Goal: Task Accomplishment & Management: Manage account settings

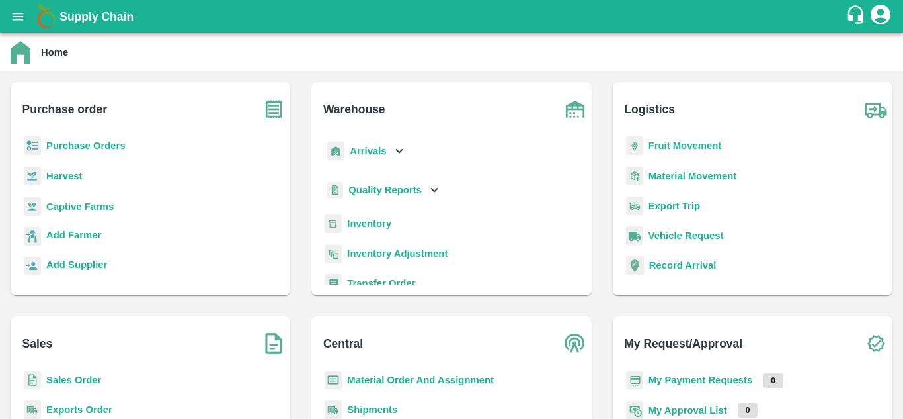
click at [75, 379] on b "Sales Order" at bounding box center [73, 379] width 55 height 11
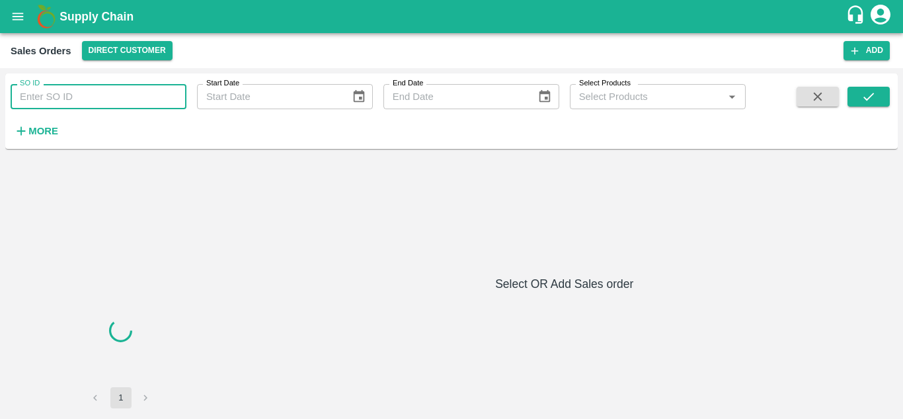
click at [104, 99] on input "SO ID" at bounding box center [99, 96] width 176 height 25
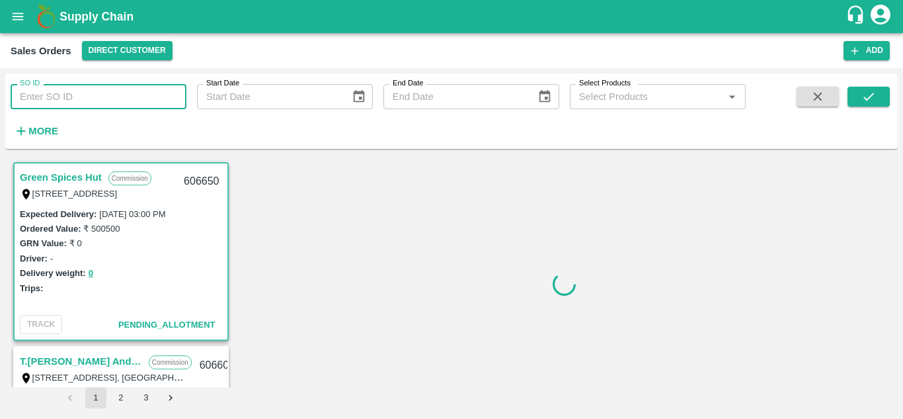
click at [101, 95] on input "SO ID" at bounding box center [99, 96] width 176 height 25
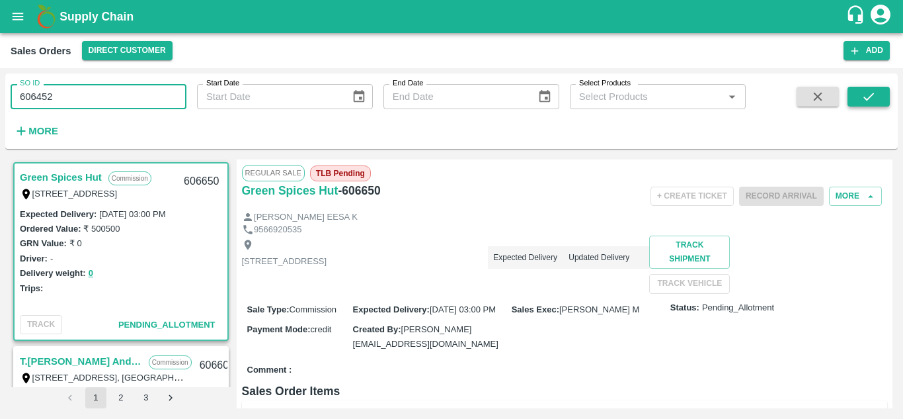
type input "606452"
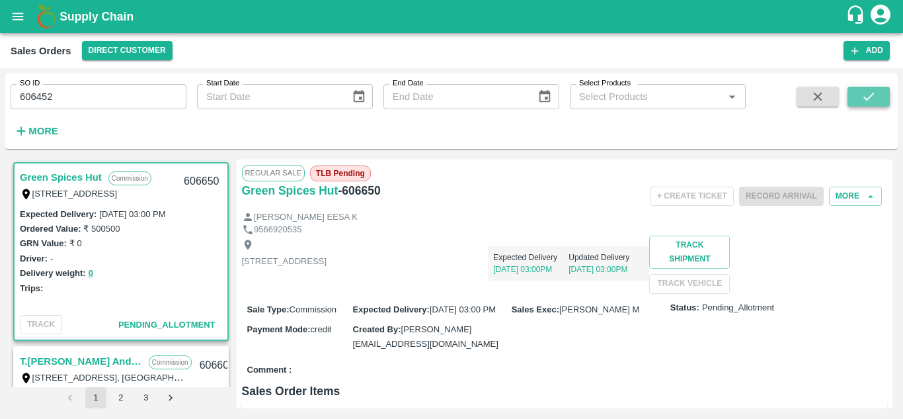
click at [871, 96] on icon "submit" at bounding box center [869, 97] width 11 height 8
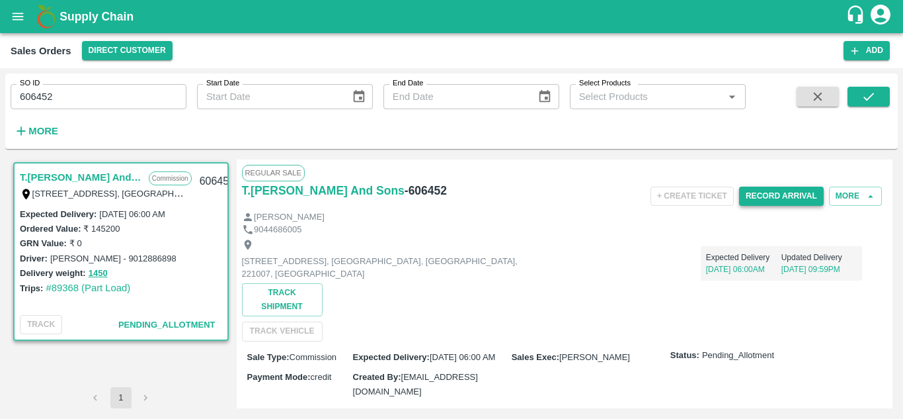
click at [787, 187] on button "Record Arrival" at bounding box center [781, 195] width 85 height 19
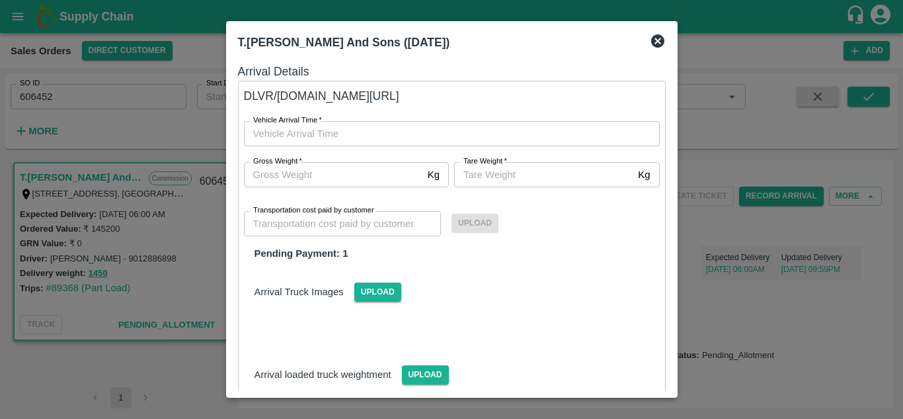
click at [663, 39] on icon at bounding box center [657, 40] width 13 height 13
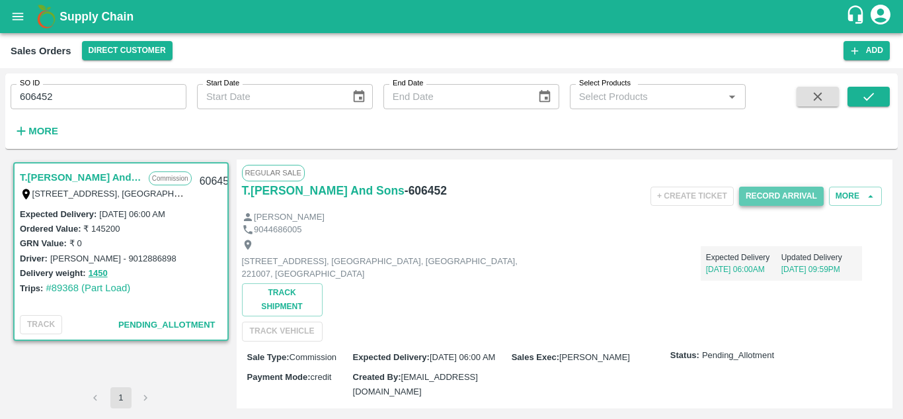
click at [775, 198] on button "Record Arrival" at bounding box center [781, 195] width 85 height 19
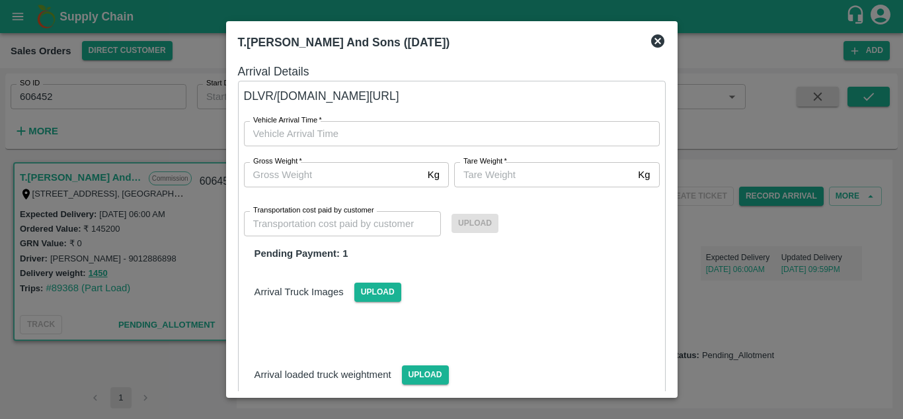
click at [657, 37] on icon at bounding box center [657, 40] width 13 height 13
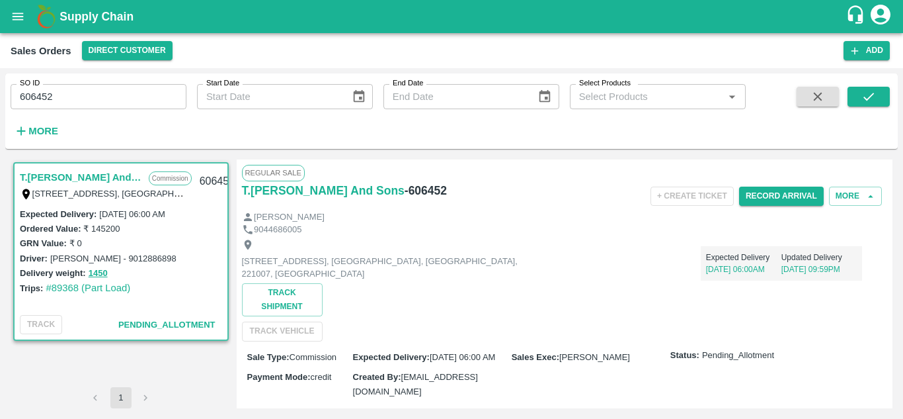
click at [409, 192] on h6 "- 606452" at bounding box center [426, 190] width 42 height 19
copy h6 "606452"
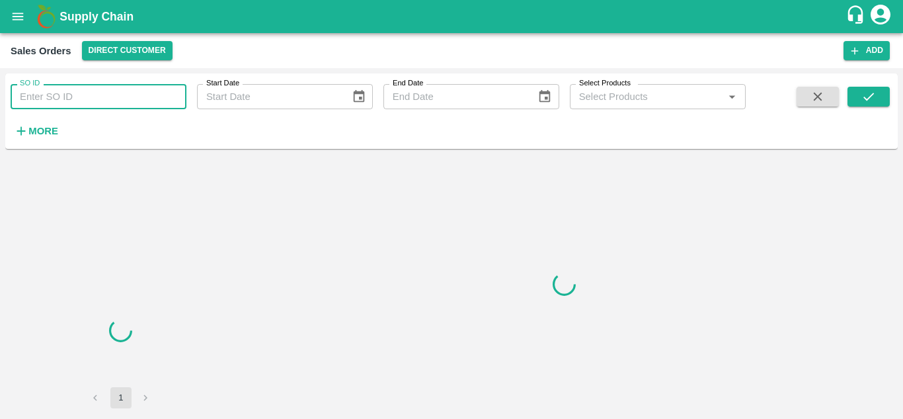
click at [124, 94] on input "SO ID" at bounding box center [99, 96] width 176 height 25
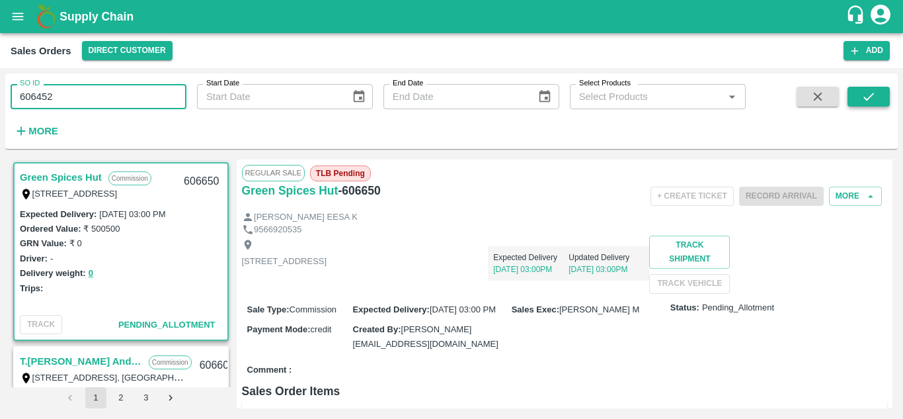
type input "606452"
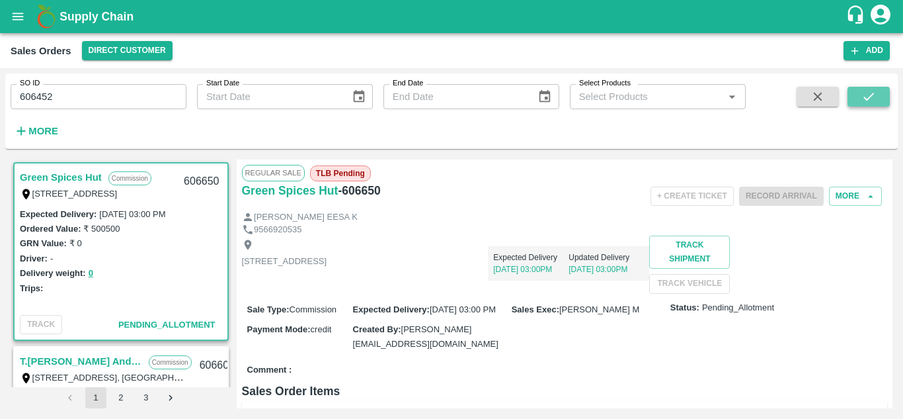
click at [858, 102] on button "submit" at bounding box center [869, 97] width 42 height 20
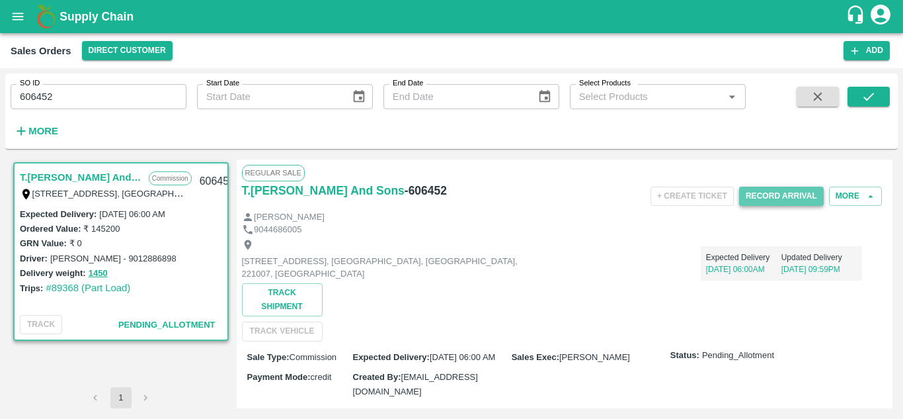
click at [776, 192] on button "Record Arrival" at bounding box center [781, 195] width 85 height 19
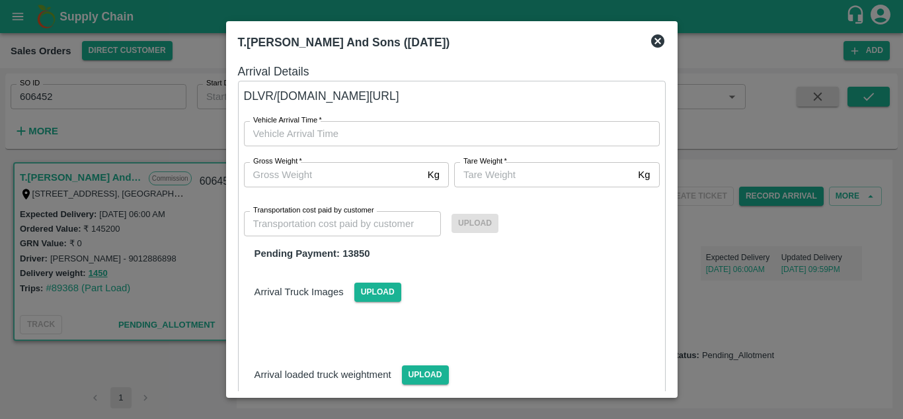
type input "DD/MM/YYYY hh:mm aa"
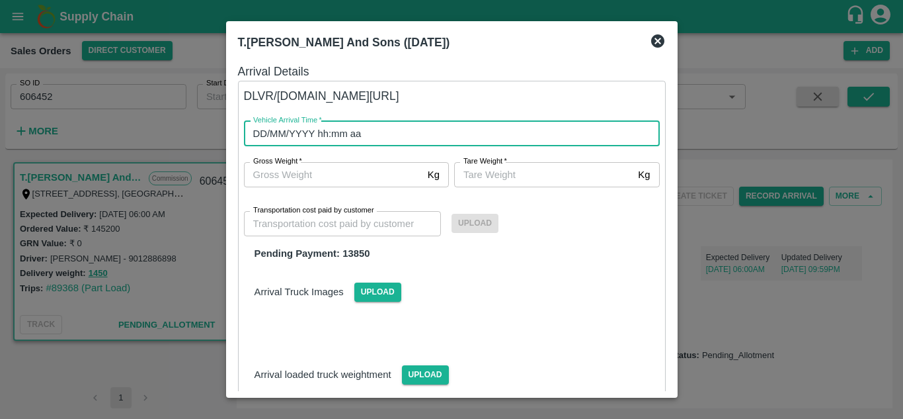
click at [370, 134] on input "DD/MM/YYYY hh:mm aa" at bounding box center [447, 133] width 407 height 25
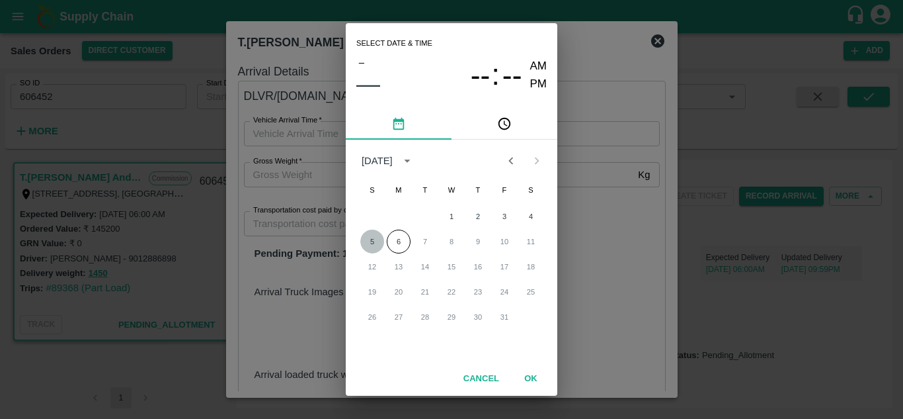
click at [372, 241] on button "5" at bounding box center [372, 241] width 24 height 24
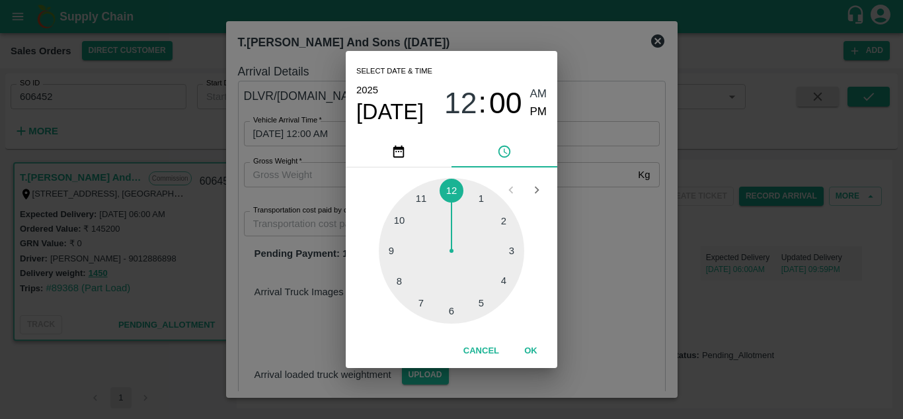
click at [450, 309] on div at bounding box center [451, 250] width 145 height 145
type input "05/10/2025 06:00 AM"
click at [541, 89] on span "AM" at bounding box center [538, 94] width 17 height 18
click at [534, 344] on button "OK" at bounding box center [531, 350] width 42 height 23
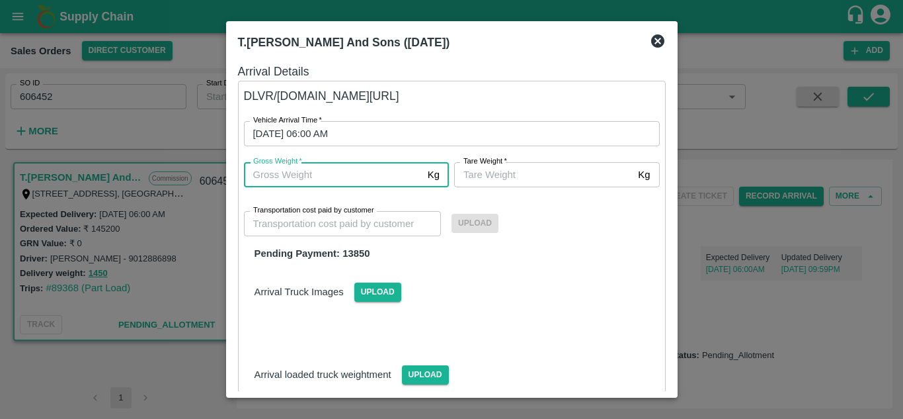
click at [337, 176] on input "Gross Weight   *" at bounding box center [333, 174] width 179 height 25
type input "1450"
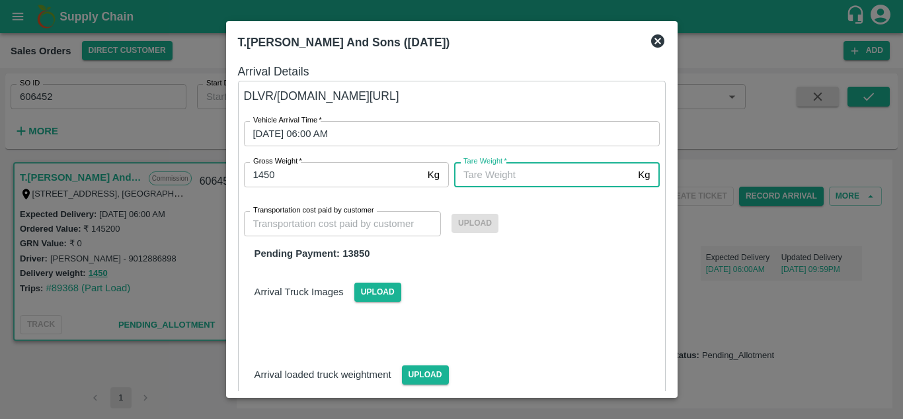
click at [499, 181] on input "Tare Weight   *" at bounding box center [543, 174] width 179 height 25
type input "1450"
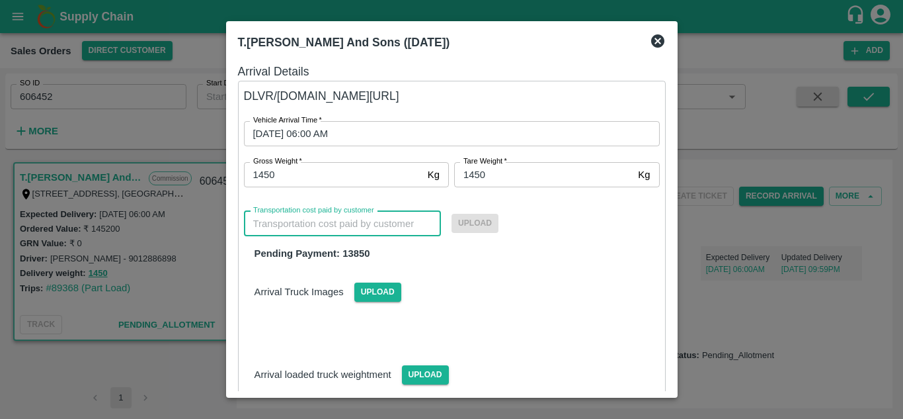
click at [379, 228] on input "Transportation cost paid by customer" at bounding box center [343, 223] width 198 height 25
type input "13850"
click at [481, 223] on span "Upload" at bounding box center [475, 223] width 47 height 19
click at [0, 0] on input "Upload" at bounding box center [0, 0] width 0 height 0
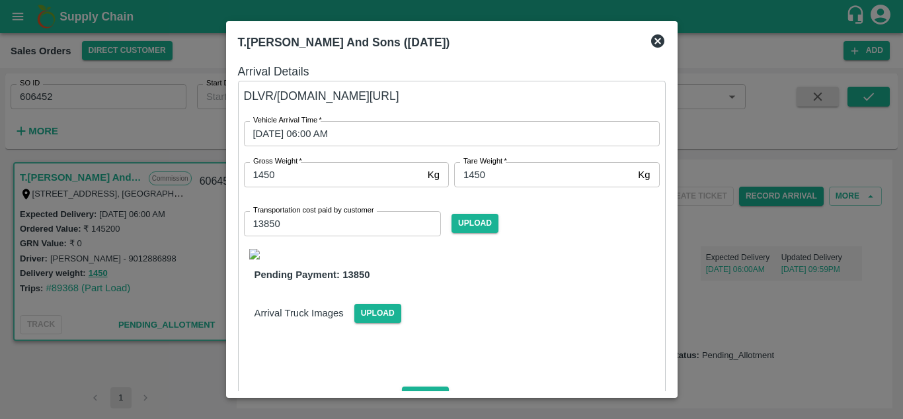
click at [251, 257] on img at bounding box center [254, 254] width 11 height 11
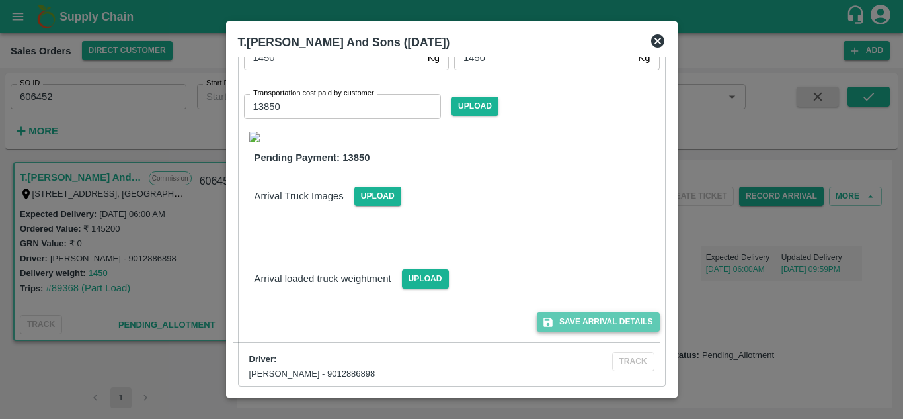
click at [567, 324] on button "Save Arrival Details" at bounding box center [598, 321] width 122 height 19
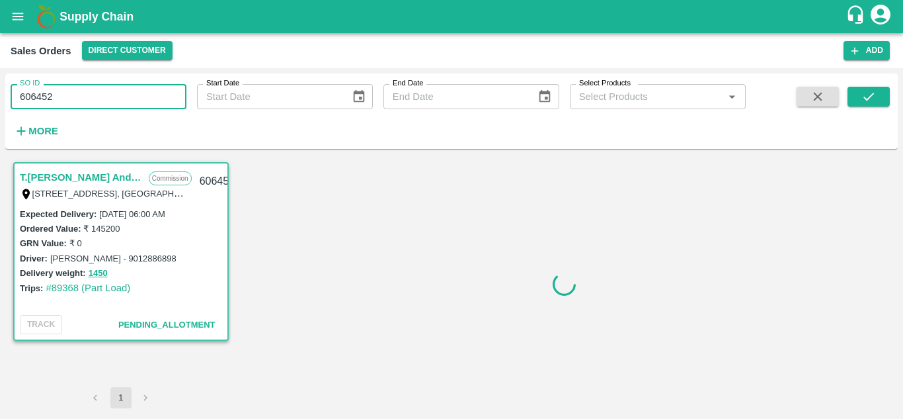
click at [98, 91] on input "606452" at bounding box center [99, 96] width 176 height 25
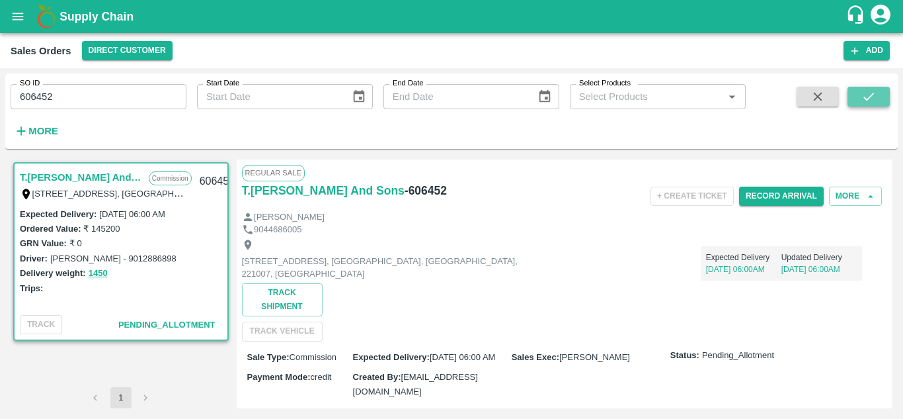
click at [867, 102] on icon "submit" at bounding box center [869, 96] width 15 height 15
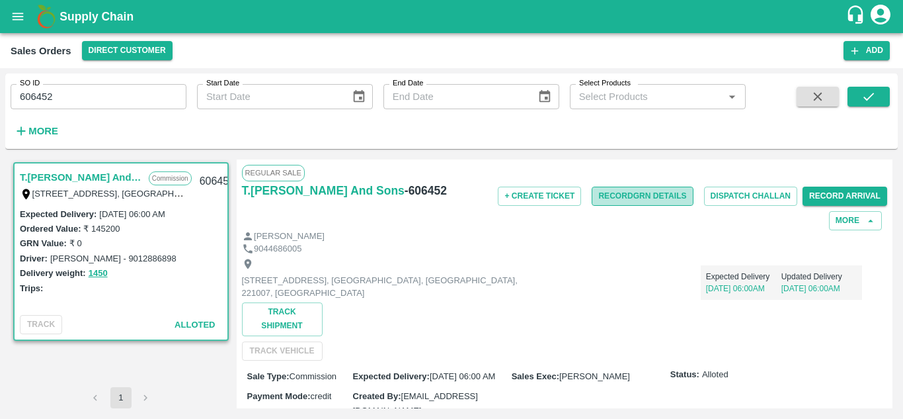
click at [643, 198] on button "Record GRN Details" at bounding box center [642, 195] width 101 height 19
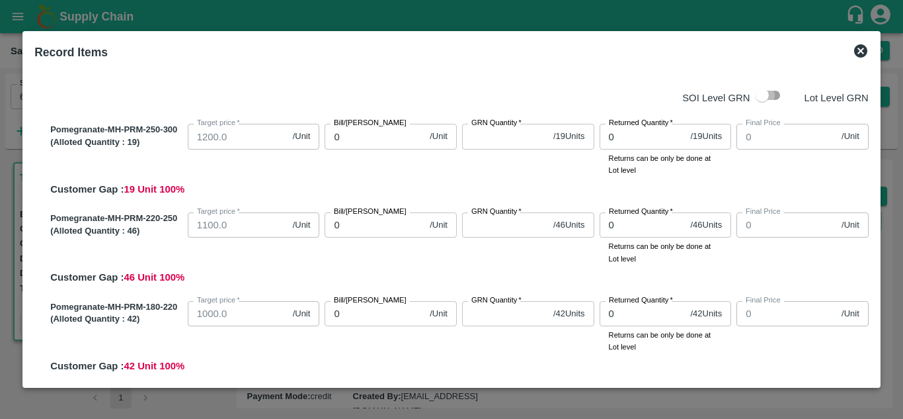
click at [760, 101] on input "checkbox" at bounding box center [762, 95] width 75 height 25
checkbox input "true"
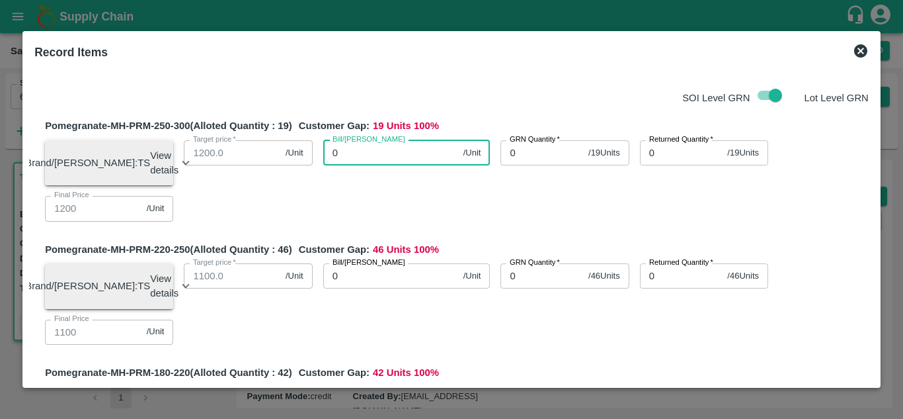
click at [387, 147] on input "0" at bounding box center [390, 152] width 135 height 25
type input "12"
type input "120"
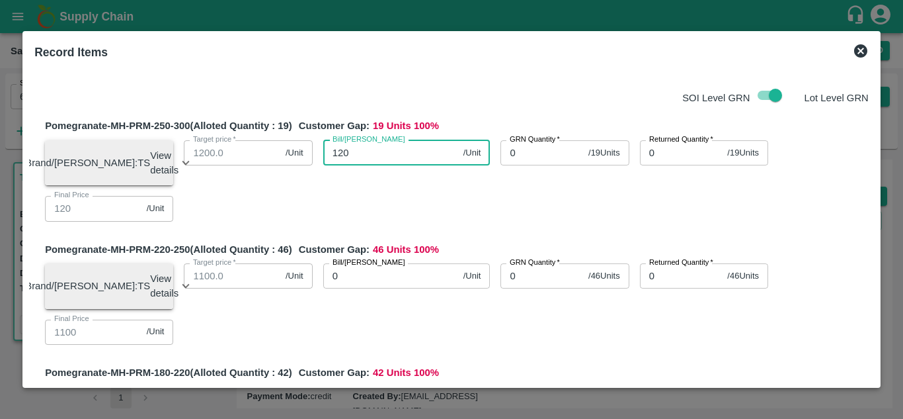
type input "1200"
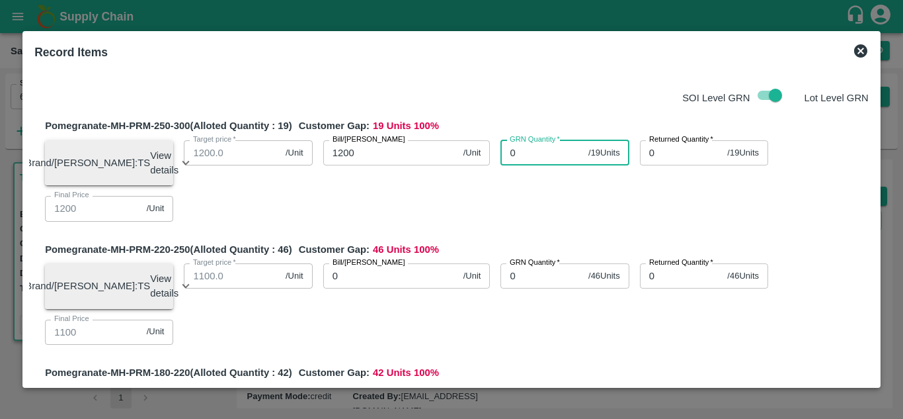
click at [520, 153] on input "0" at bounding box center [542, 152] width 83 height 25
type input "0"
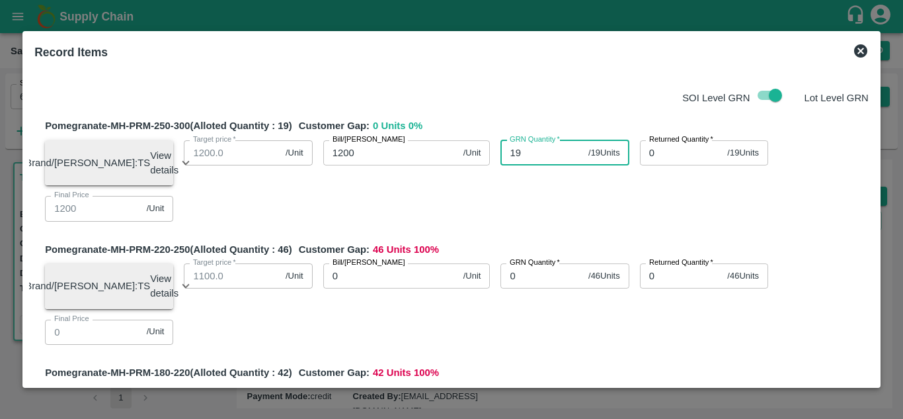
type input "19"
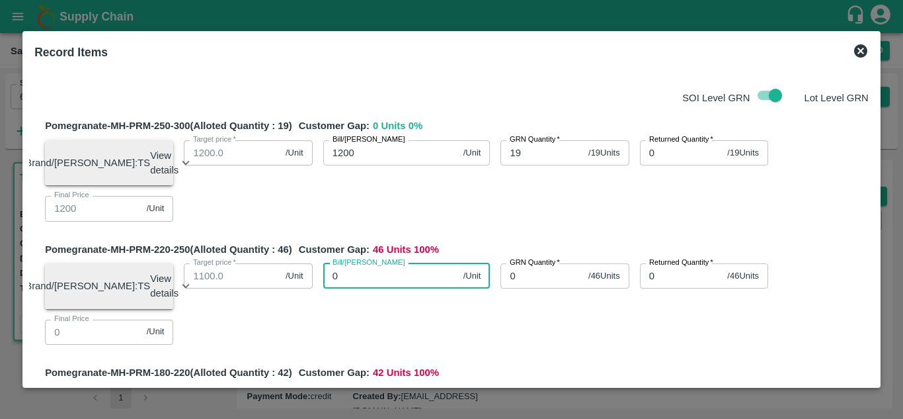
click at [395, 283] on input "0" at bounding box center [390, 275] width 135 height 25
type input "11"
type input "112"
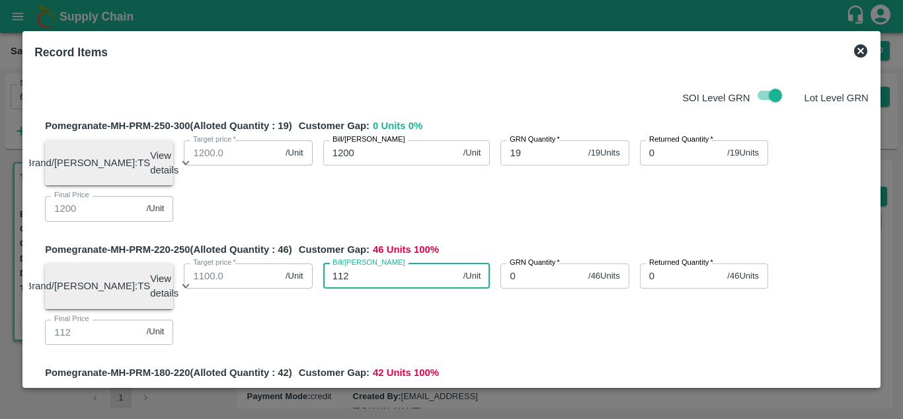
type input "1120"
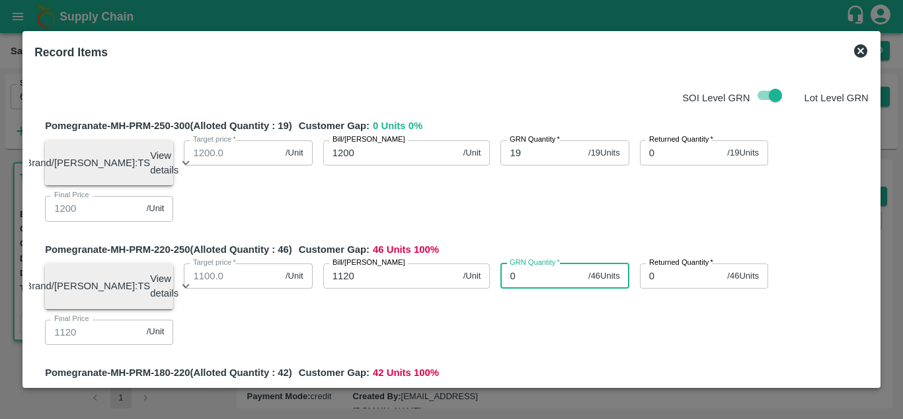
click at [524, 280] on input "0" at bounding box center [542, 275] width 83 height 25
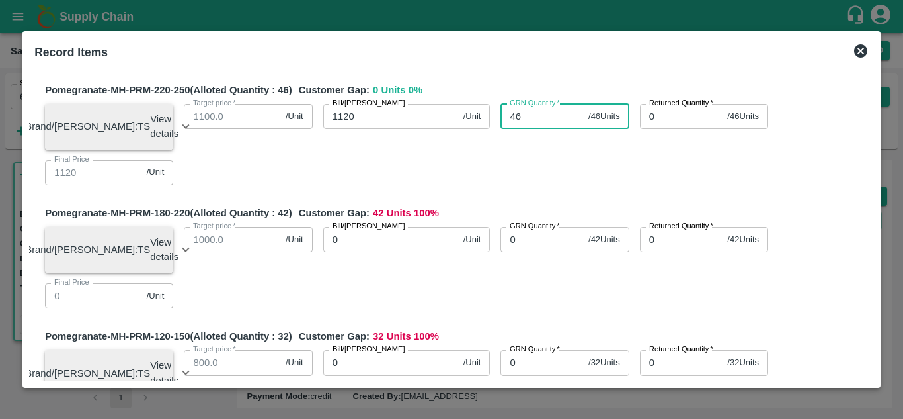
scroll to position [160, 0]
type input "46"
click at [354, 251] on input "0" at bounding box center [390, 238] width 135 height 25
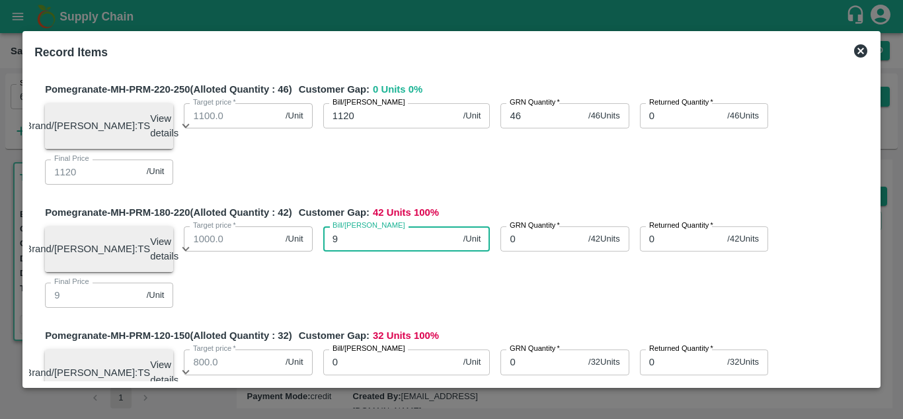
type input "98"
type input "980"
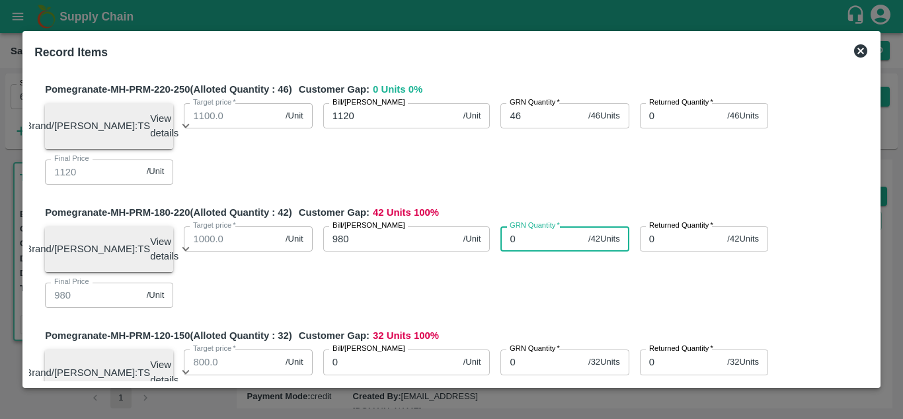
click at [525, 245] on input "0" at bounding box center [542, 238] width 83 height 25
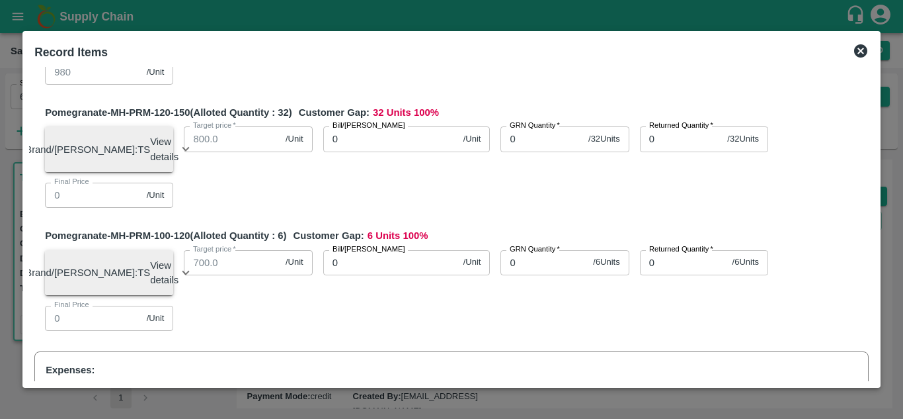
scroll to position [383, 0]
type input "42"
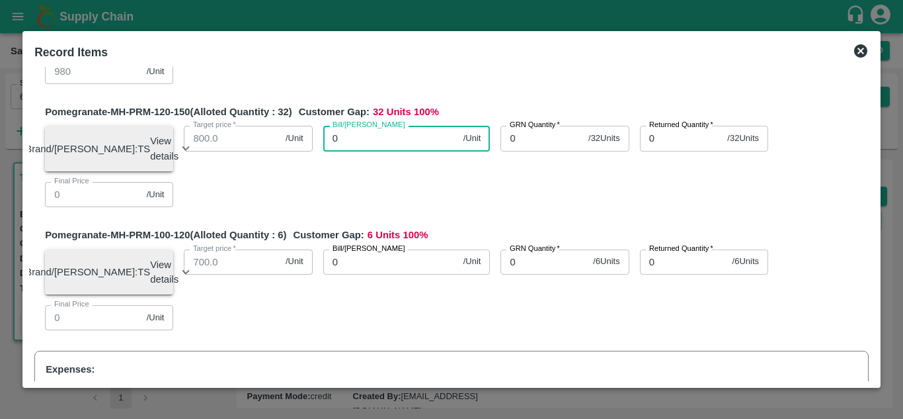
click at [350, 149] on input "0" at bounding box center [390, 138] width 135 height 25
type input "79"
type input "790"
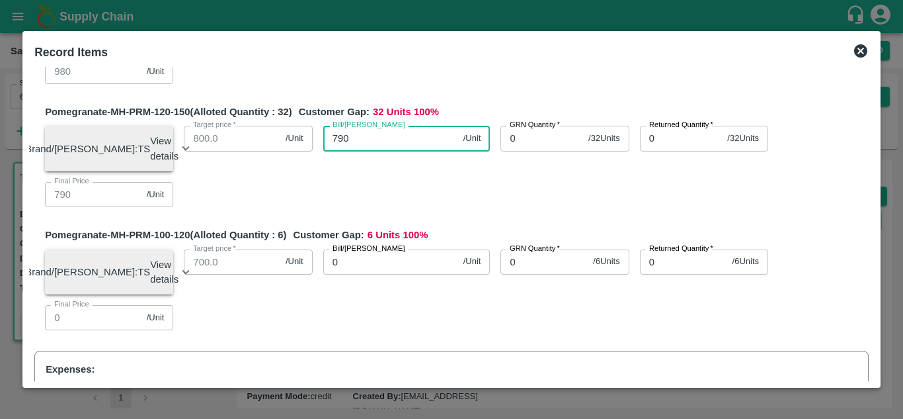
type input "790"
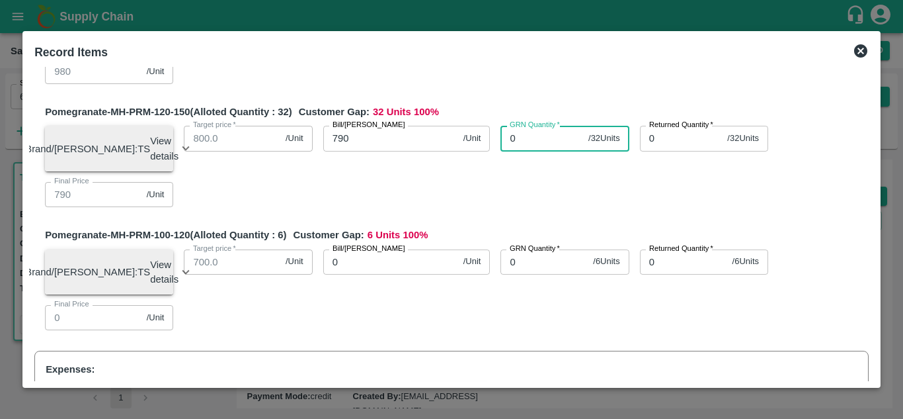
click at [528, 151] on input "0" at bounding box center [542, 138] width 83 height 25
type input "32"
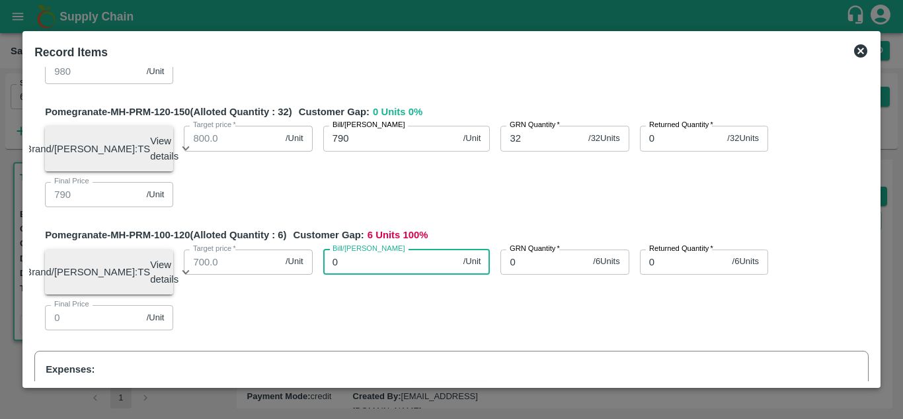
click at [364, 274] on input "0" at bounding box center [390, 261] width 135 height 25
type input "70"
type input "700"
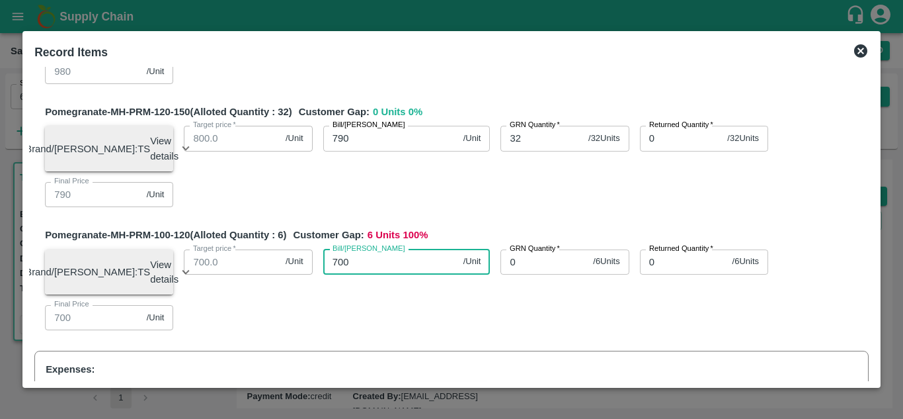
type input "700"
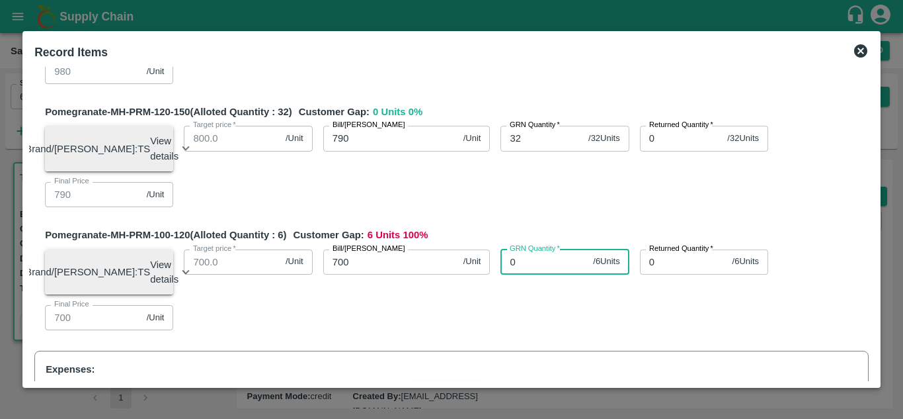
click at [530, 274] on input "0" at bounding box center [544, 261] width 87 height 25
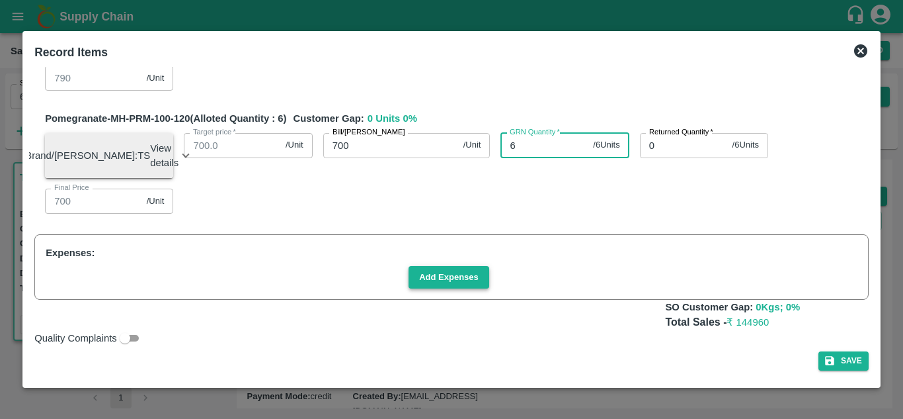
type input "6"
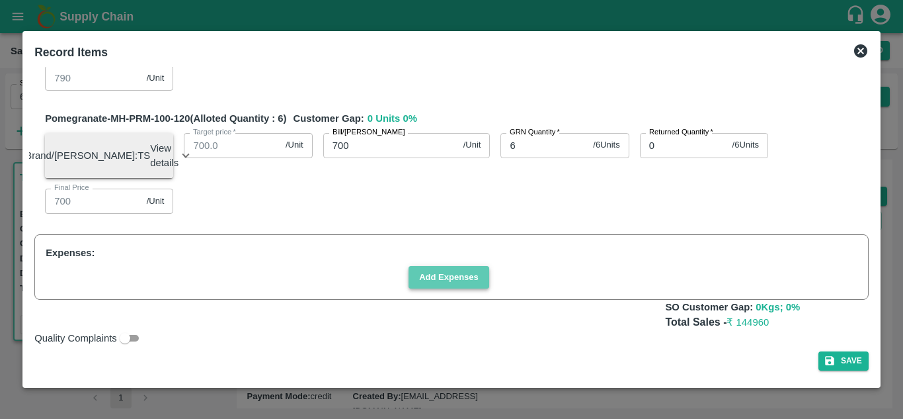
click at [463, 266] on button "Add Expenses" at bounding box center [449, 277] width 81 height 23
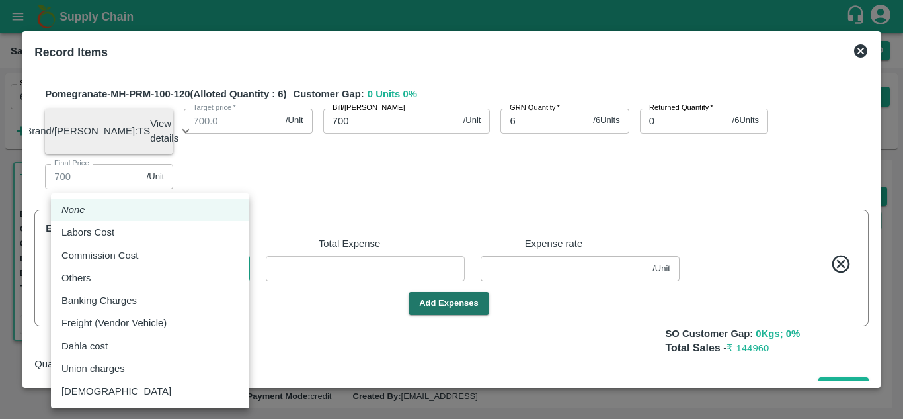
click at [214, 295] on body "Supply Chain Sales Orders Direct Customer Add SO ID 606452 SO ID Start Date Sta…" at bounding box center [451, 209] width 903 height 419
click at [192, 251] on div "Commission Cost" at bounding box center [149, 255] width 177 height 15
type input "Commission Cost"
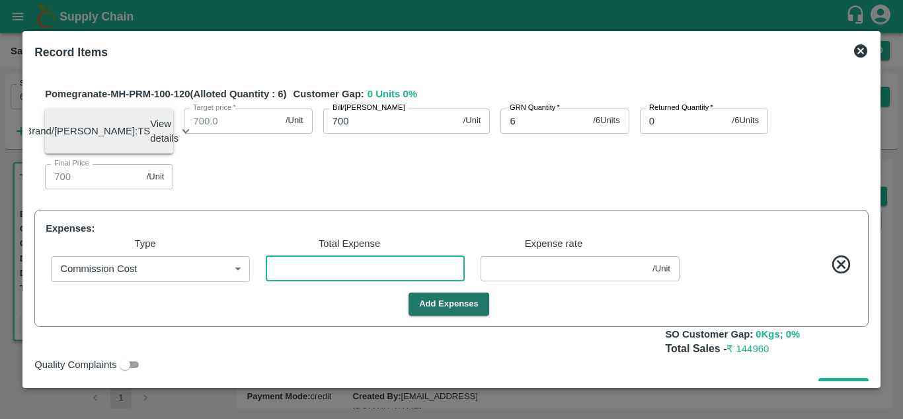
click at [306, 281] on input "number" at bounding box center [365, 268] width 199 height 25
type input "5"
type input "1199.96552"
type input "1119.96552"
type input "979.96552"
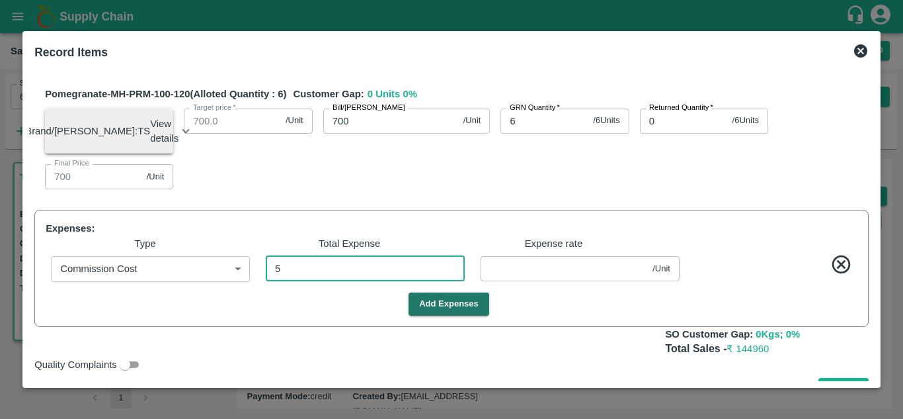
type input "789.96552"
type input "699.96552"
type input "0.03448"
type input "57"
type input "1199.6069"
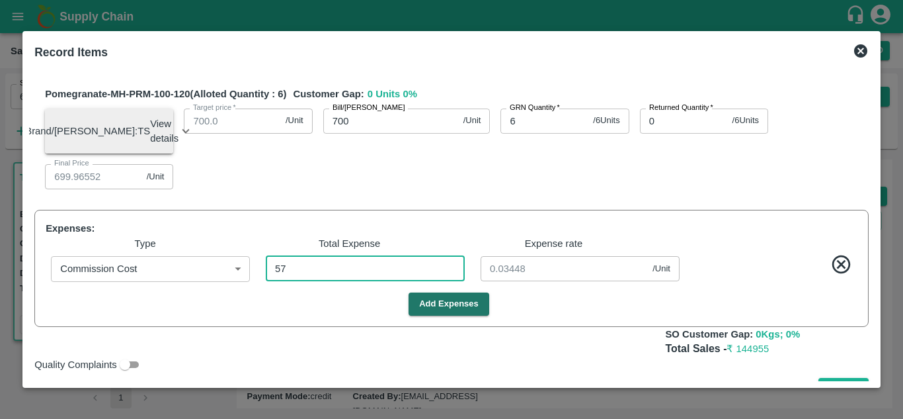
type input "1119.6069"
type input "979.6069"
type input "789.6069"
type input "699.6069"
type input "0.3931"
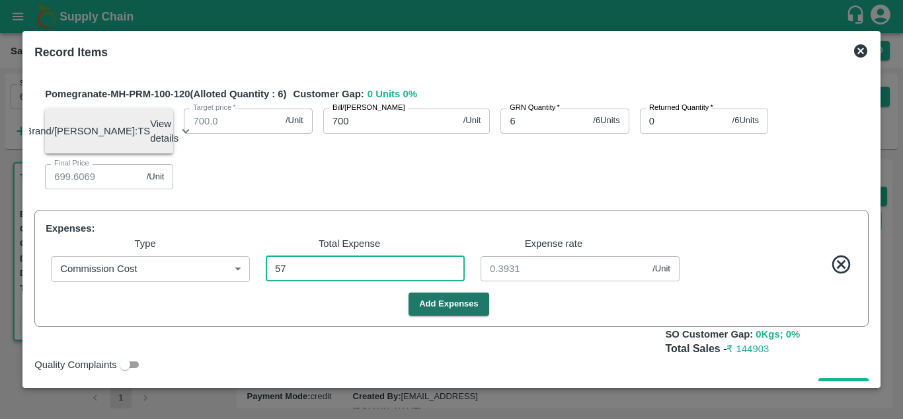
type input "579"
type input "1196.0069"
type input "1116.0069"
type input "976.0069"
type input "786.0069"
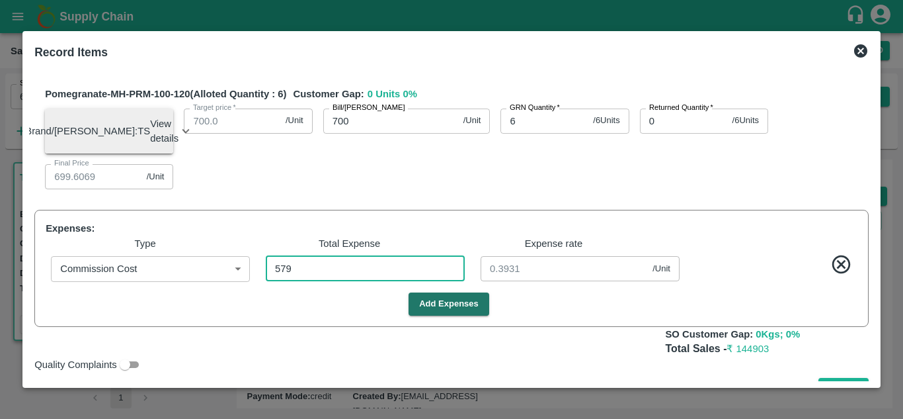
type input "696.0069"
type input "3.9931"
type input "5798"
type input "1160.01379"
type input "1080.01379"
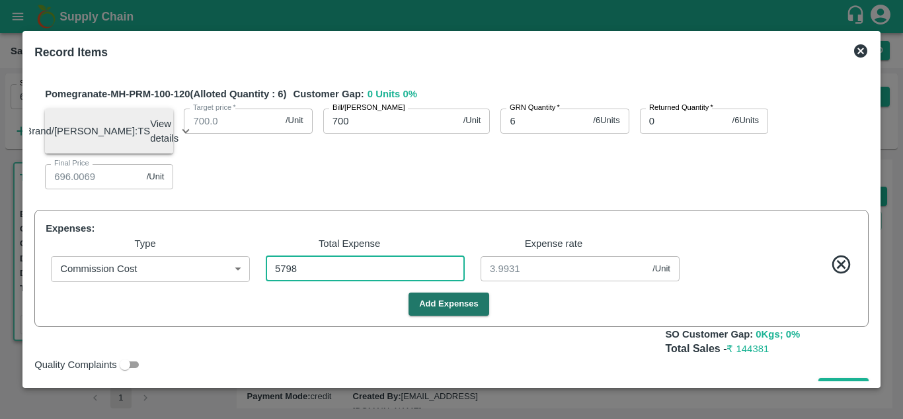
type input "940.01379"
type input "750.01379"
type input "660.01379"
type input "39.98621"
type input "5798"
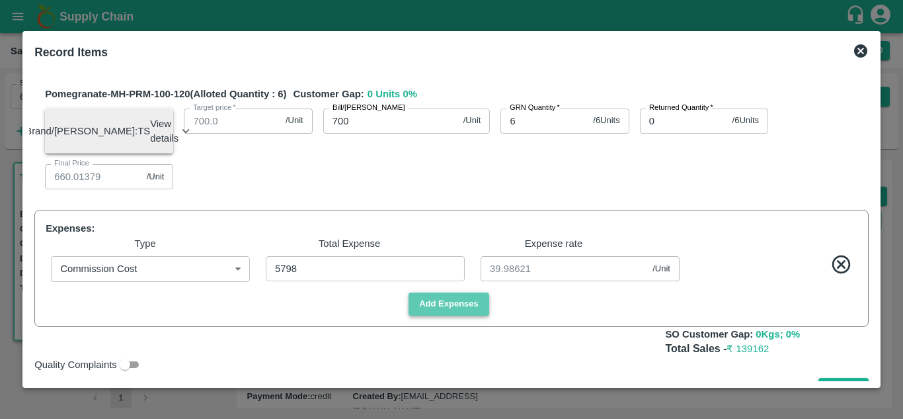
click at [460, 315] on button "Add Expenses" at bounding box center [449, 303] width 81 height 23
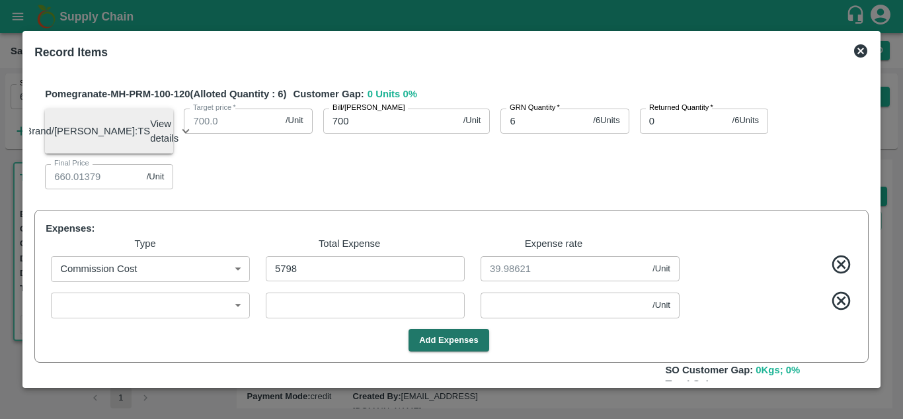
scroll to position [612, 0]
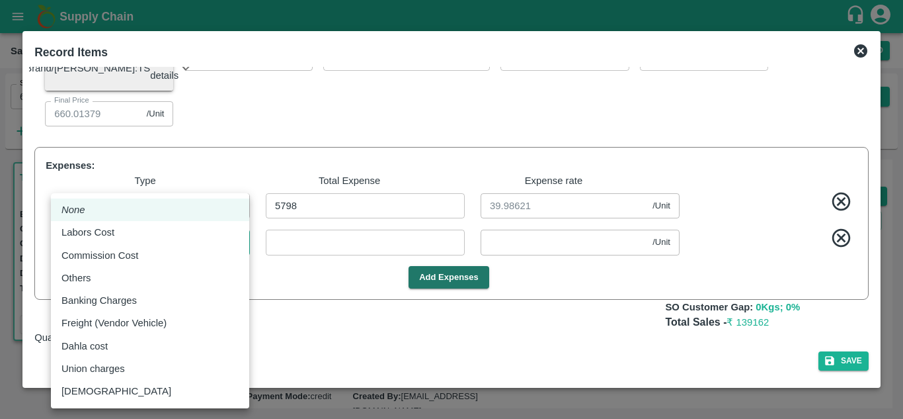
click at [200, 247] on body "Supply Chain Sales Orders Direct Customer Add SO ID 606452 SO ID Start Date Sta…" at bounding box center [451, 209] width 903 height 419
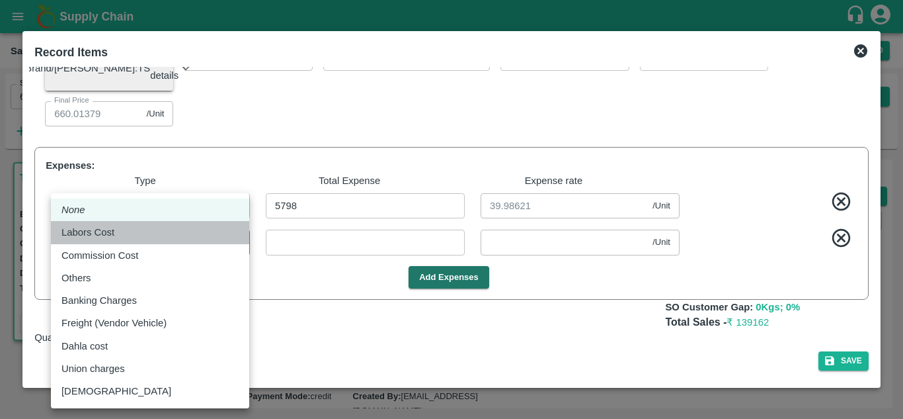
click at [153, 231] on div "Labors Cost" at bounding box center [149, 232] width 177 height 15
type input "Labors Cost"
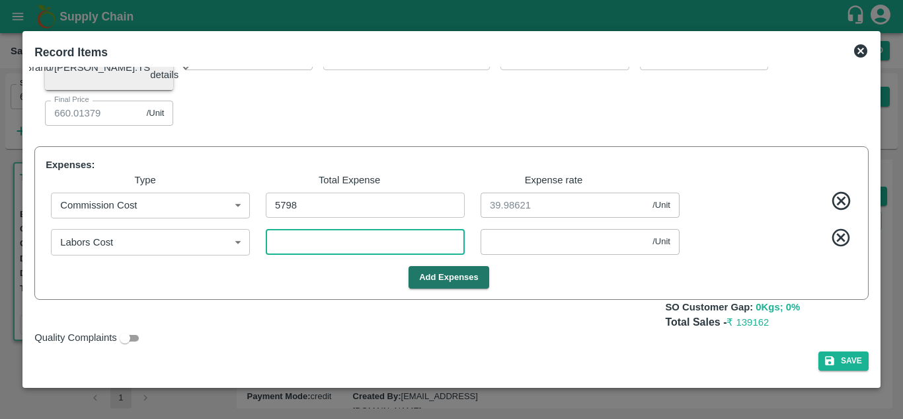
click at [317, 246] on input "number" at bounding box center [365, 241] width 199 height 25
type input "1159.9862"
type input "1079.9862"
type input "939.9862"
type input "749.9862"
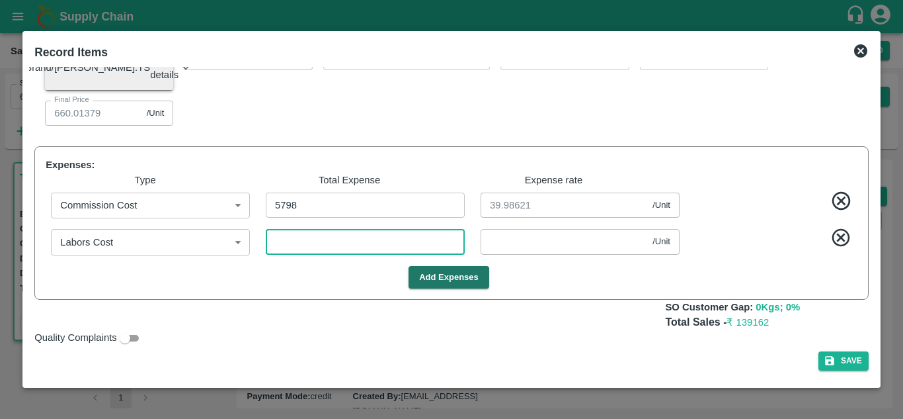
type input "659.9862"
type input "4"
type input "0.02759"
type input "43"
type input "1159.71724"
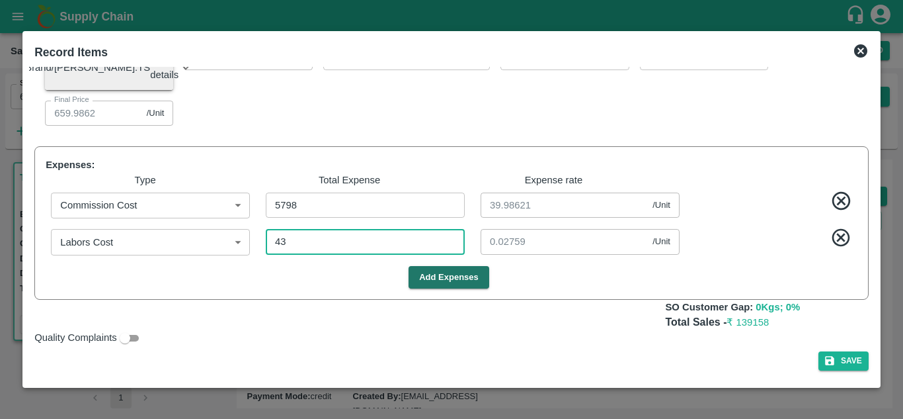
type input "1079.71724"
type input "939.71724"
type input "749.71724"
type input "659.71724"
type input "0.29655"
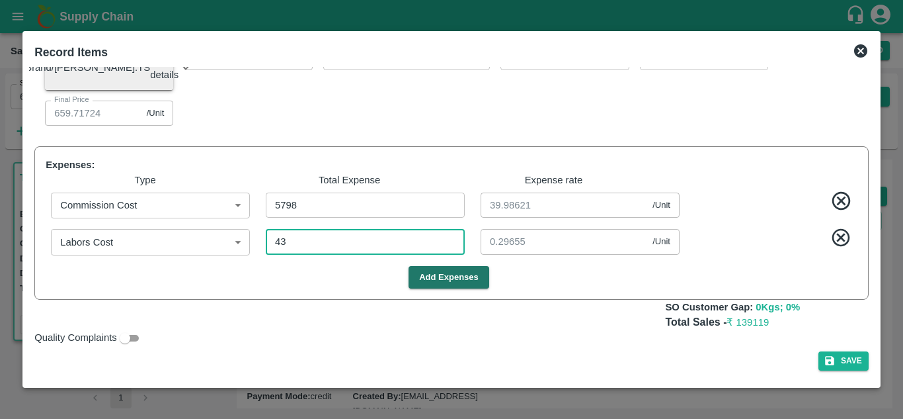
type input "435"
type input "1157.01379"
type input "1077.01379"
type input "937.01379"
type input "747.01379"
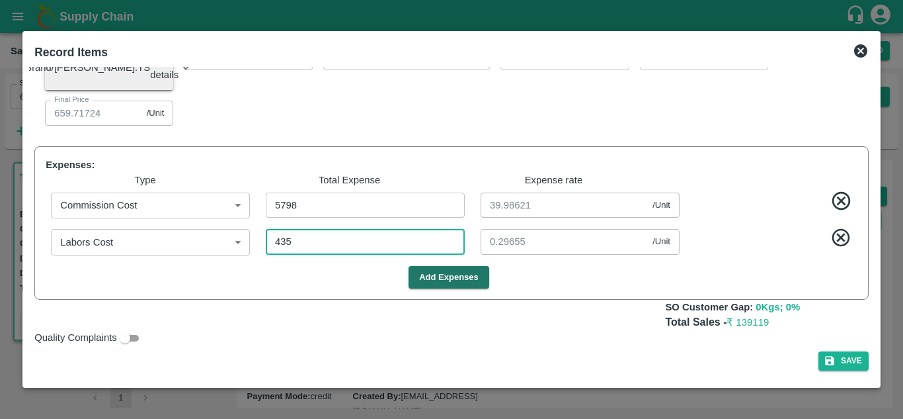
type input "657.01379"
type input "3"
type input "435"
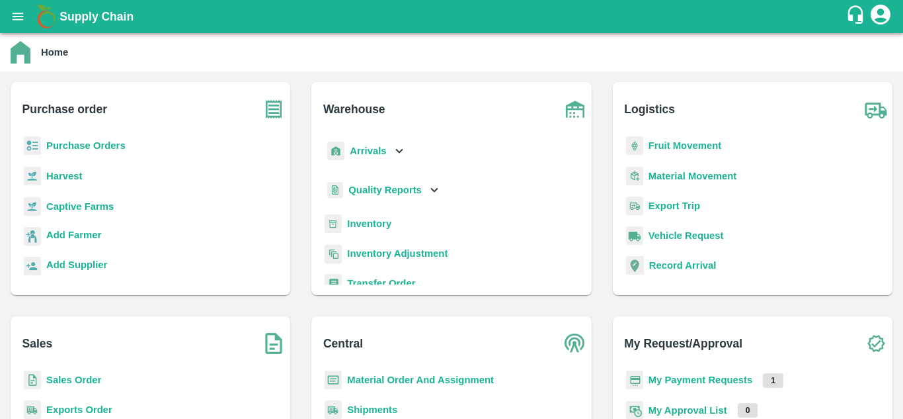
click at [76, 376] on b "Sales Order" at bounding box center [73, 379] width 55 height 11
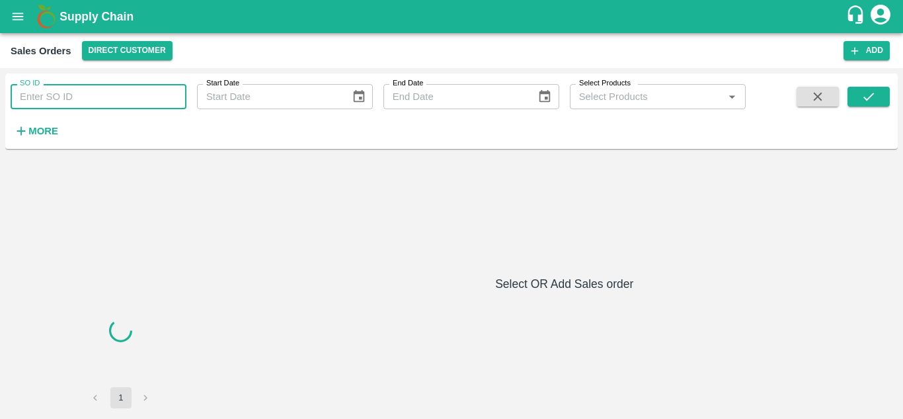
click at [147, 95] on input "SO ID" at bounding box center [99, 96] width 176 height 25
paste input "606452"
type input "606452"
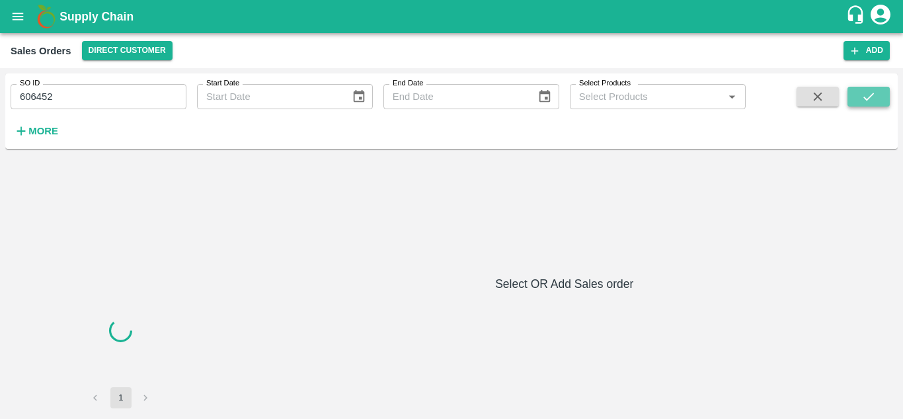
click at [867, 102] on icon "submit" at bounding box center [869, 96] width 15 height 15
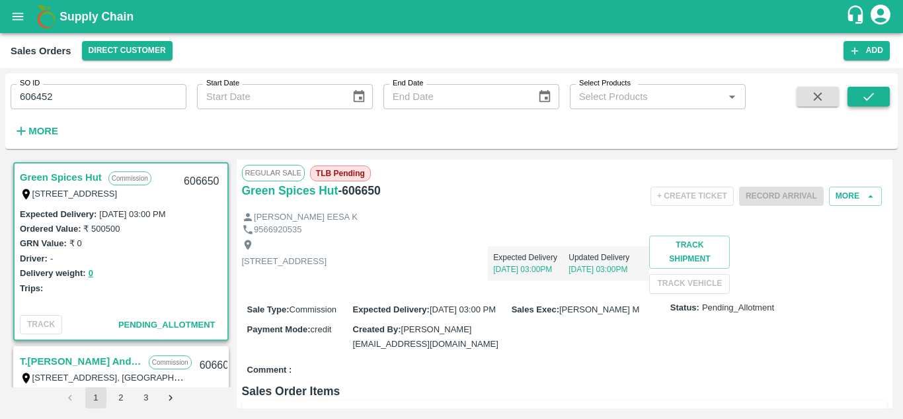
click at [860, 99] on button "submit" at bounding box center [869, 97] width 42 height 20
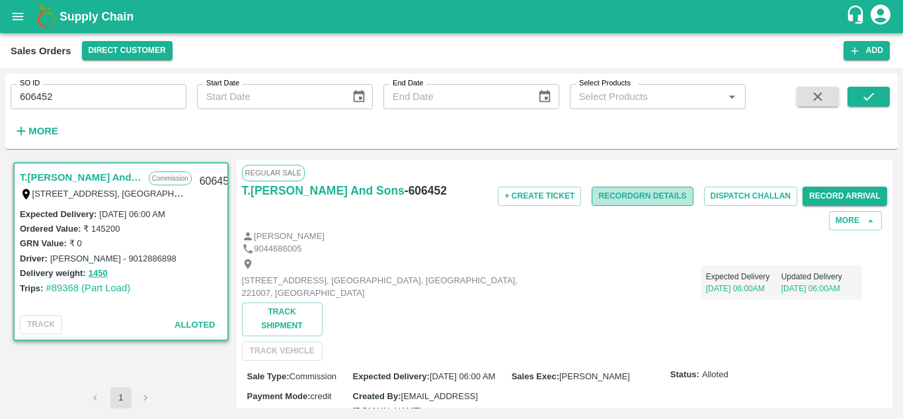
click at [626, 190] on button "Record GRN Details" at bounding box center [642, 195] width 101 height 19
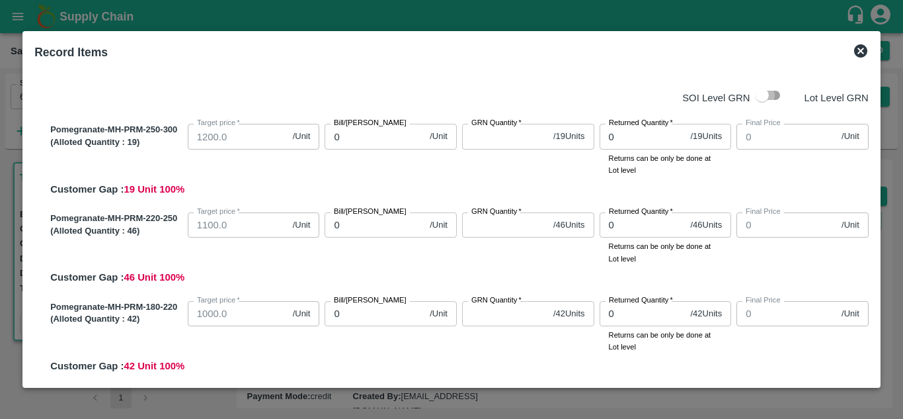
click at [765, 93] on input "checkbox" at bounding box center [762, 95] width 75 height 25
checkbox input "true"
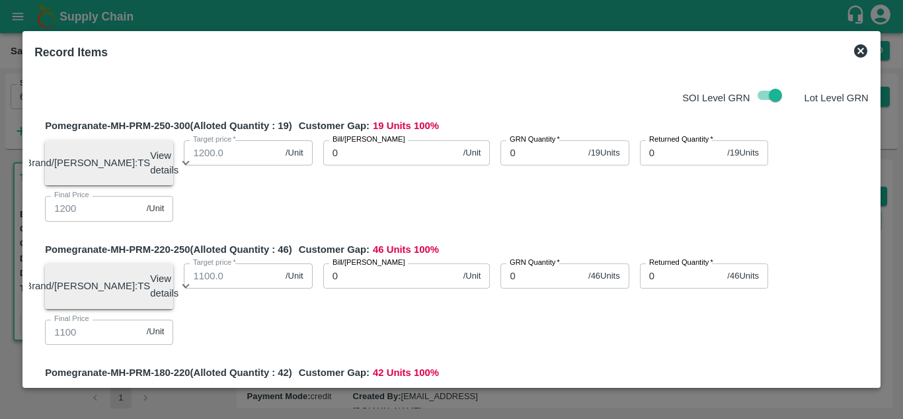
click at [342, 152] on input "0" at bounding box center [390, 152] width 135 height 25
type input "1200"
click at [520, 156] on input "0" at bounding box center [542, 152] width 83 height 25
type input "0"
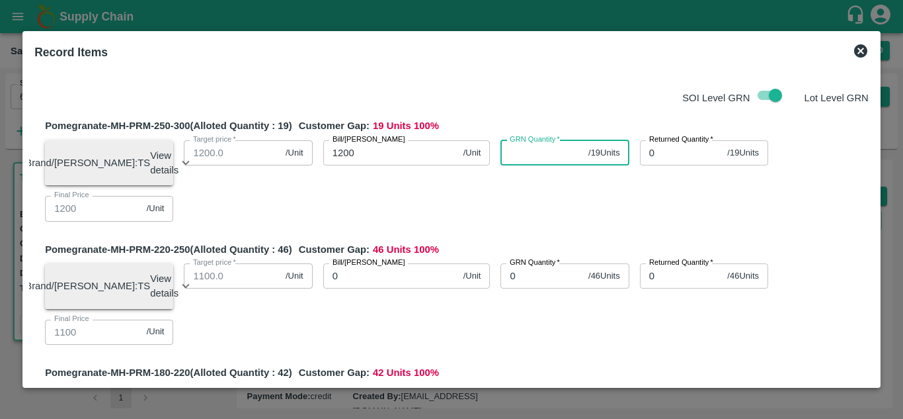
type input "0"
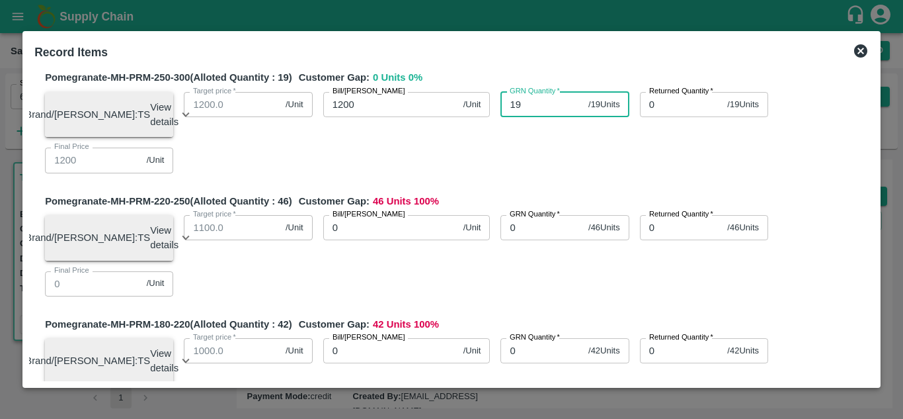
scroll to position [49, 0]
type input "19"
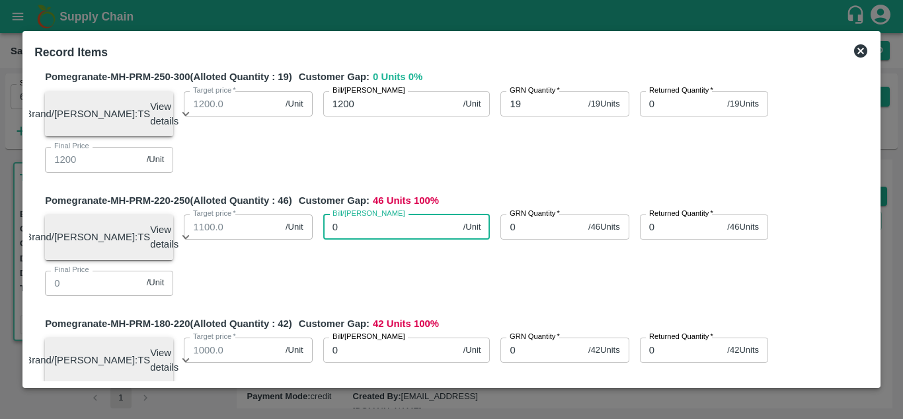
click at [417, 237] on input "0" at bounding box center [390, 226] width 135 height 25
type input "11"
type input "112"
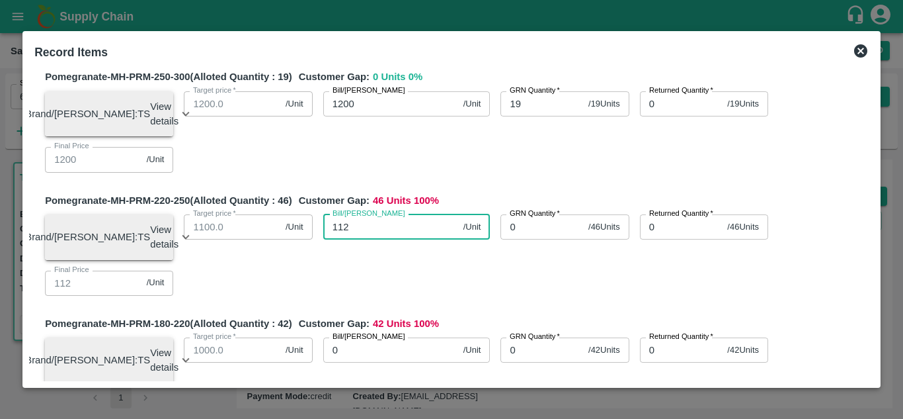
type input "1120"
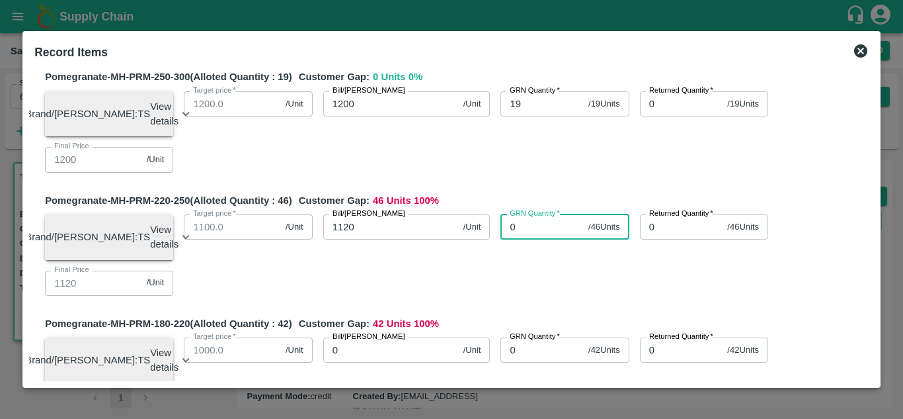
click at [547, 236] on input "0" at bounding box center [542, 226] width 83 height 25
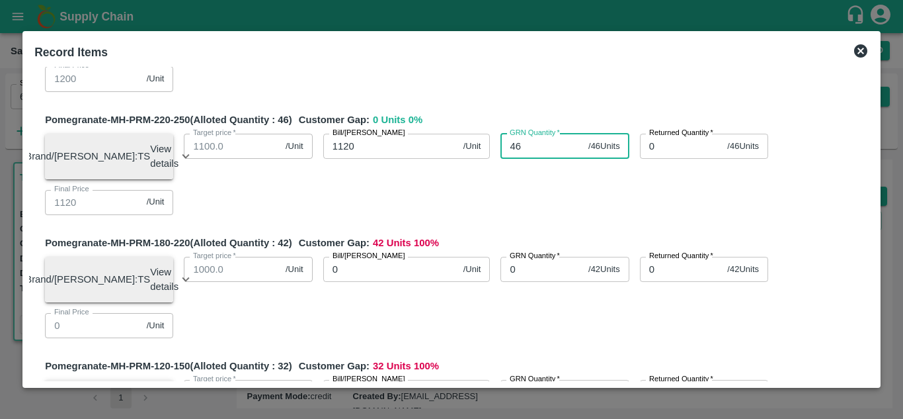
scroll to position [130, 0]
type input "46"
click at [360, 278] on input "0" at bounding box center [390, 268] width 135 height 25
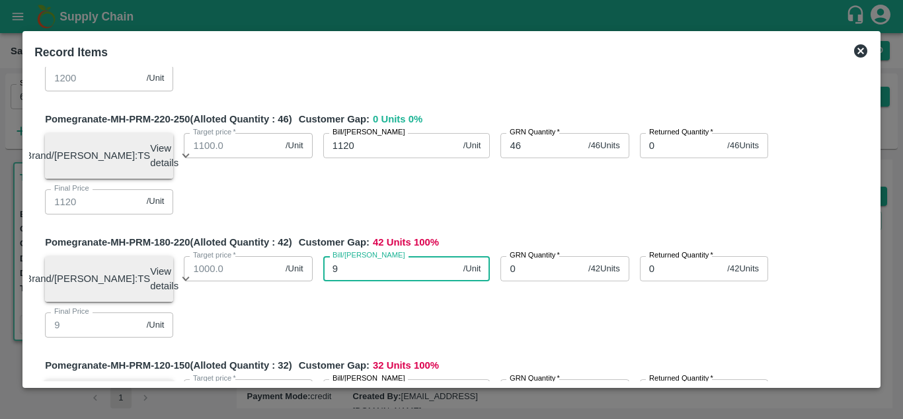
type input "98"
type input "980"
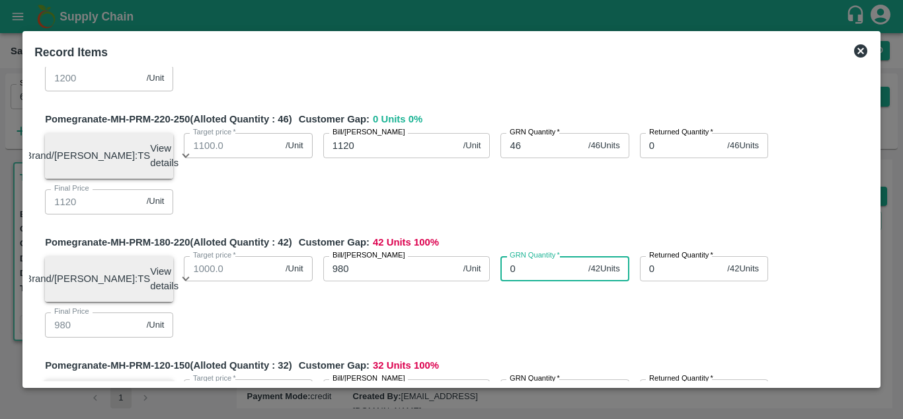
click at [539, 280] on input "0" at bounding box center [542, 268] width 83 height 25
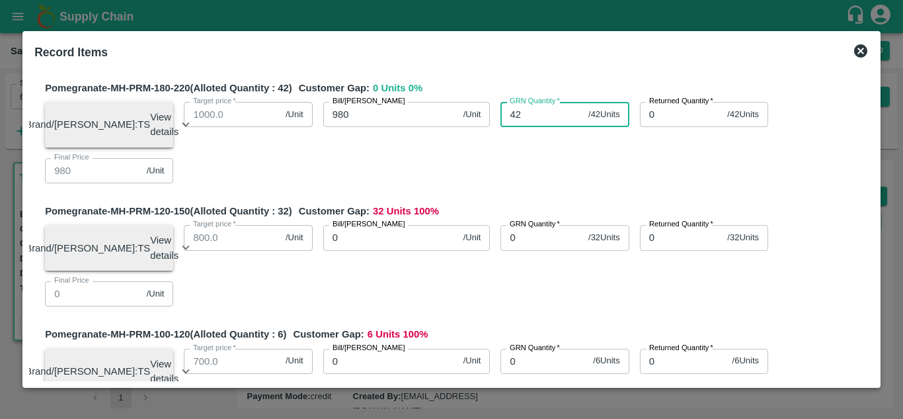
scroll to position [285, 0]
type input "42"
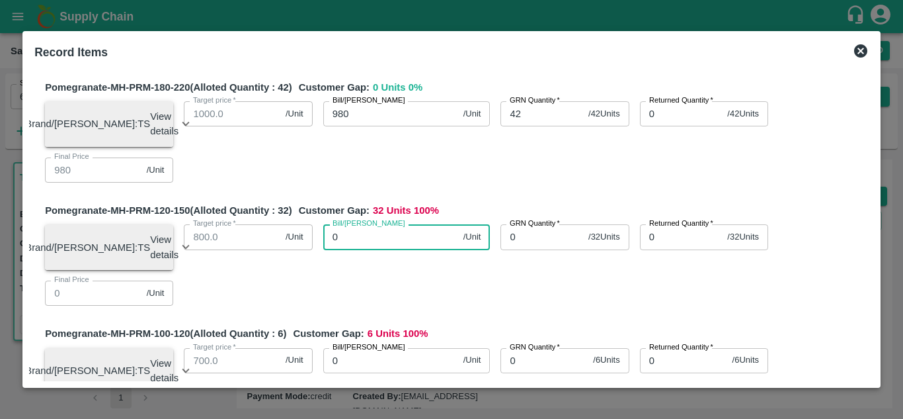
click at [346, 249] on input "0" at bounding box center [390, 236] width 135 height 25
type input "79"
type input "790"
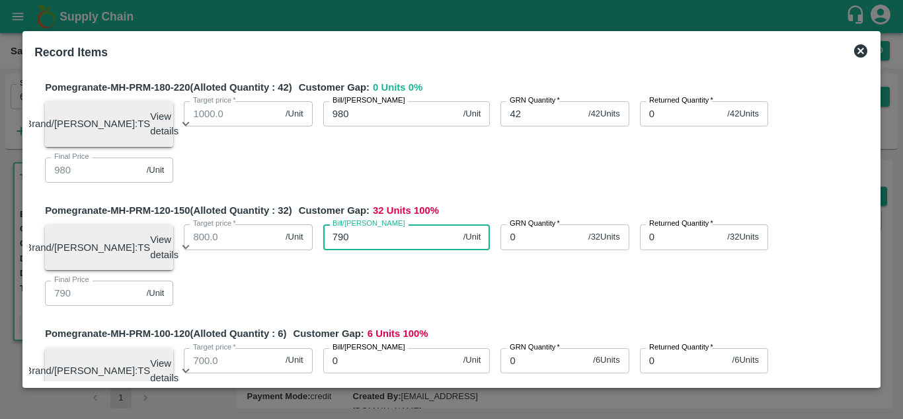
type input "790"
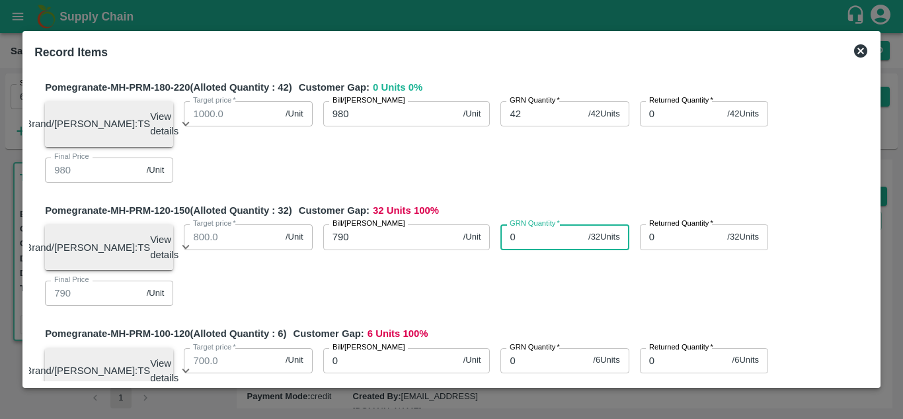
click at [530, 249] on input "0" at bounding box center [542, 236] width 83 height 25
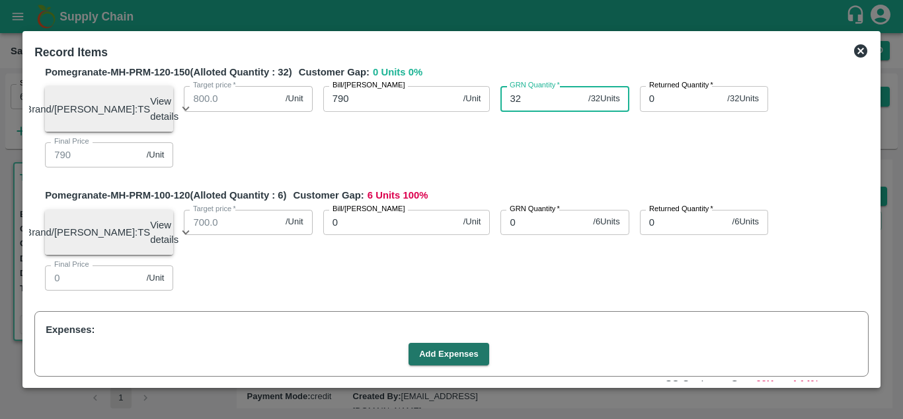
scroll to position [424, 0]
type input "32"
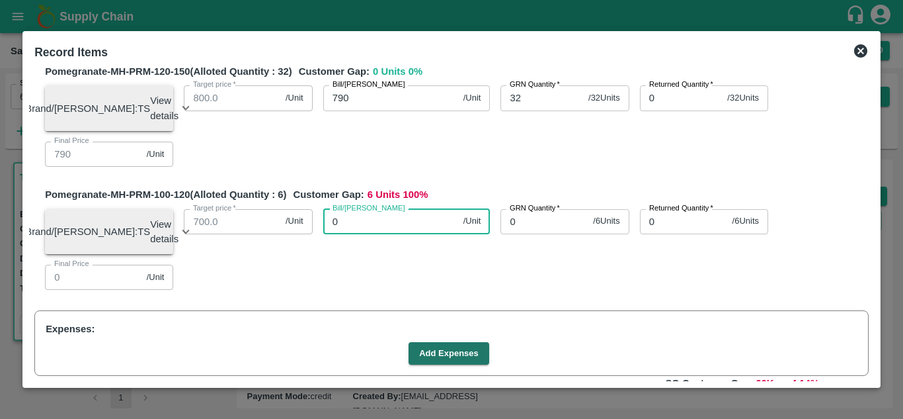
click at [371, 234] on input "0" at bounding box center [390, 221] width 135 height 25
type input "70"
type input "700"
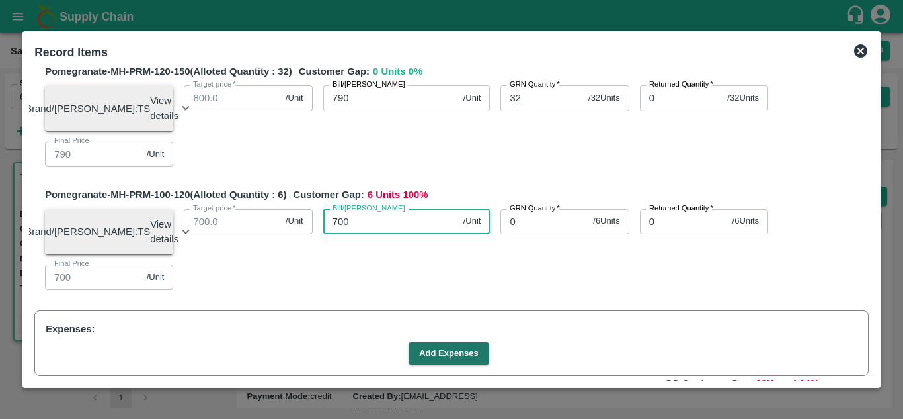
type input "700"
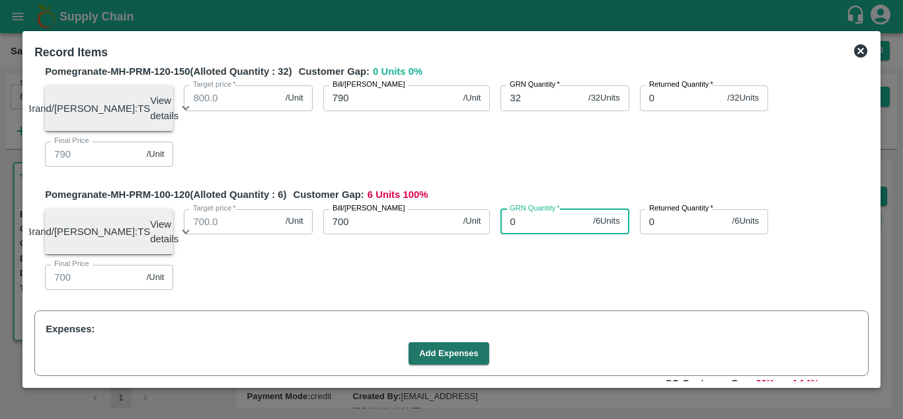
click at [523, 234] on input "0" at bounding box center [544, 221] width 87 height 25
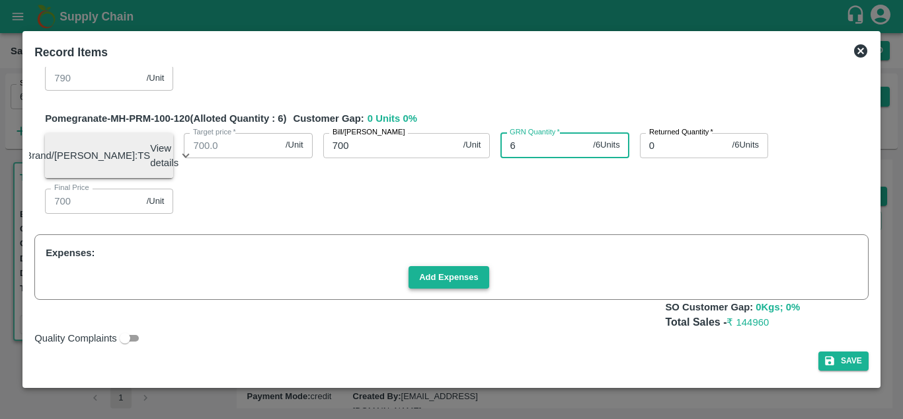
type input "6"
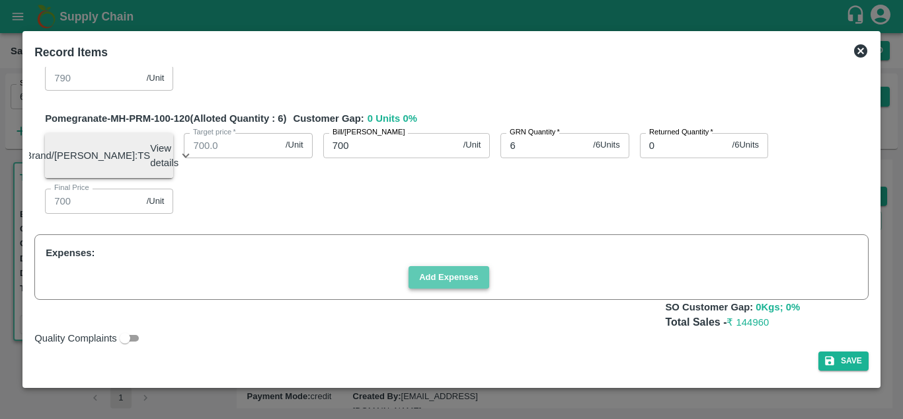
click at [462, 272] on button "Add Expenses" at bounding box center [449, 277] width 81 height 23
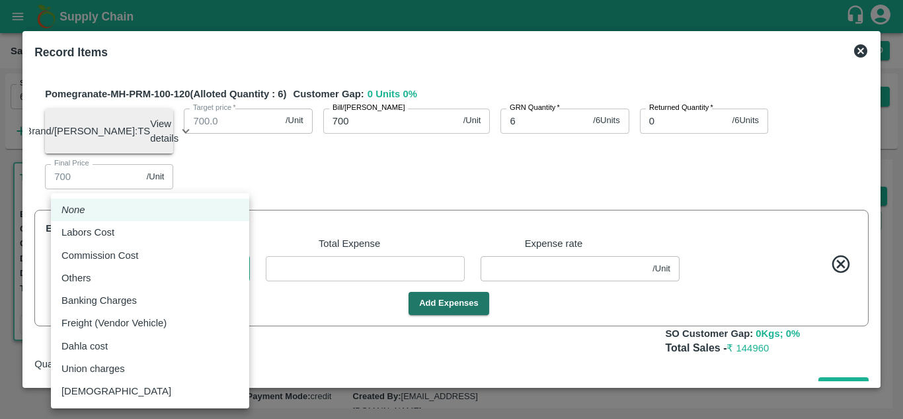
click at [205, 288] on body "Supply Chain Sales Orders Direct Customer Add SO ID 606452 SO ID Start Date Sta…" at bounding box center [451, 209] width 903 height 419
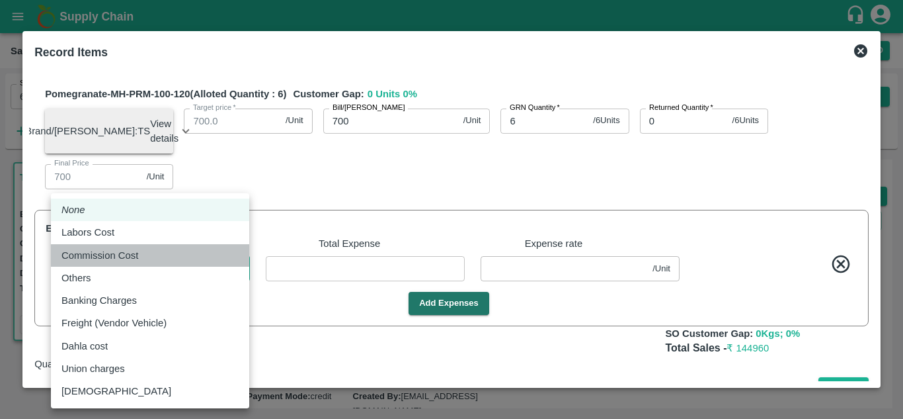
click at [161, 255] on div "Commission Cost" at bounding box center [149, 255] width 177 height 15
type input "Commission Cost"
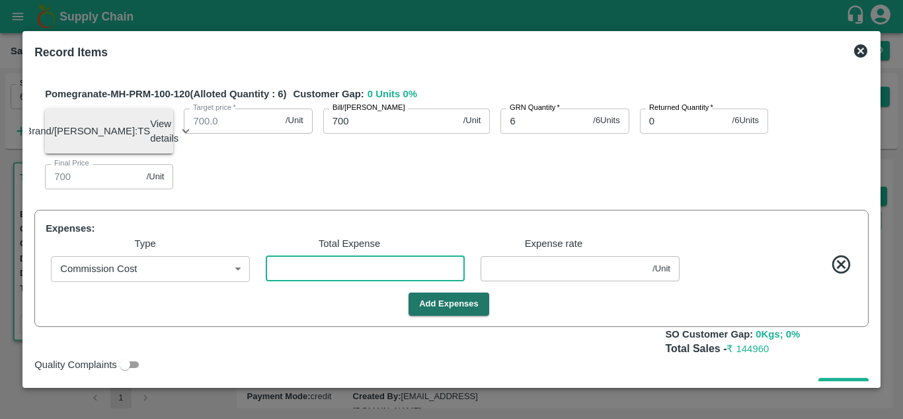
click at [319, 281] on input "number" at bounding box center [365, 268] width 199 height 25
type input "5"
type input "1199.96552"
type input "1119.96552"
type input "979.96552"
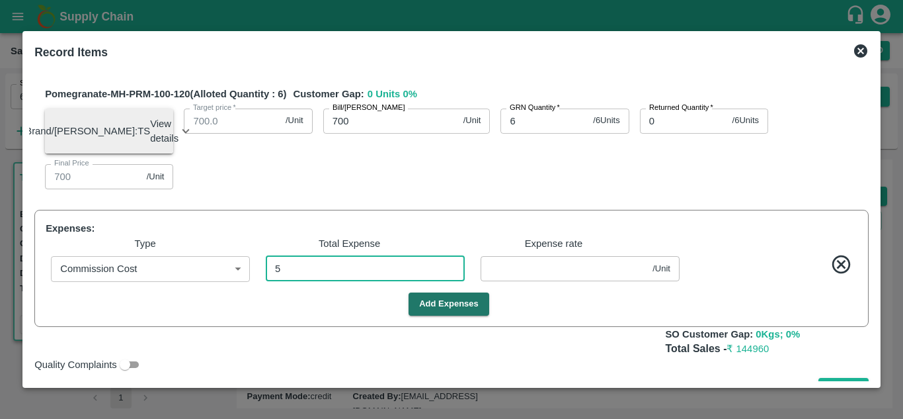
type input "789.96552"
type input "699.96552"
type input "0.03448"
type input "57"
type input "1199.6069"
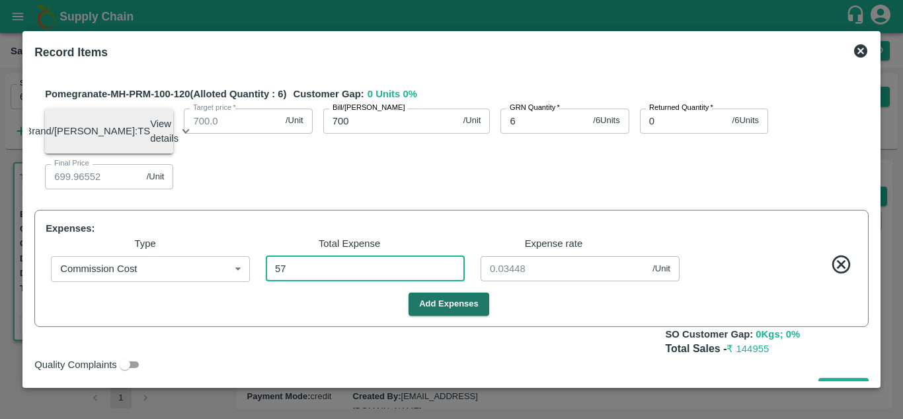
type input "1119.6069"
type input "979.6069"
type input "789.6069"
type input "699.6069"
type input "0.3931"
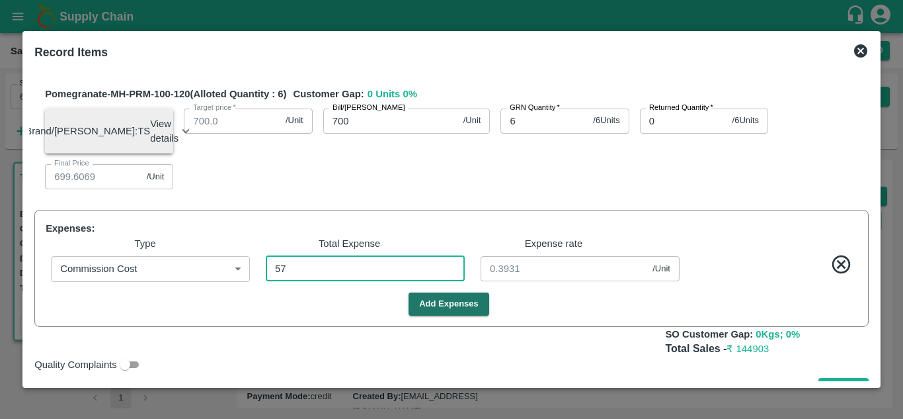
type input "579"
type input "1196.0069"
type input "1116.0069"
type input "976.0069"
type input "786.0069"
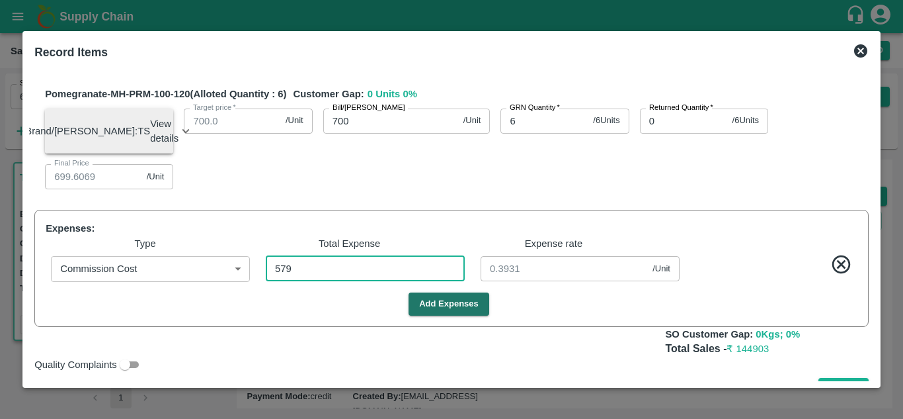
type input "696.0069"
type input "3.9931"
type input "5798"
type input "1160.01379"
type input "1080.01379"
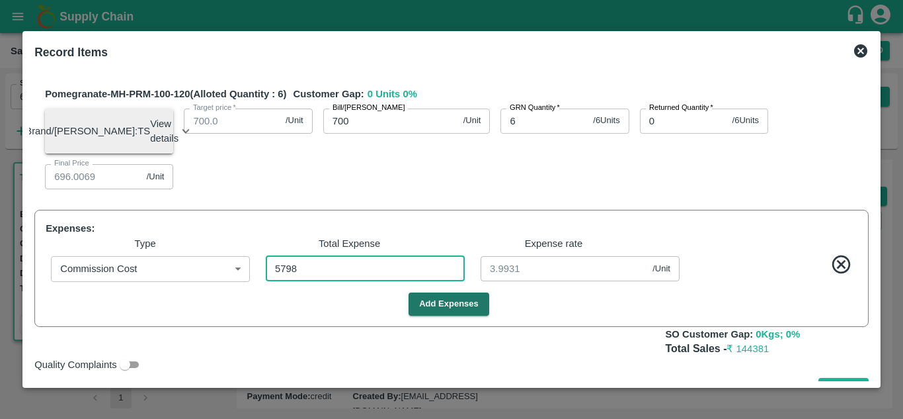
type input "940.01379"
type input "750.01379"
type input "660.01379"
type input "39.98621"
type input "5798"
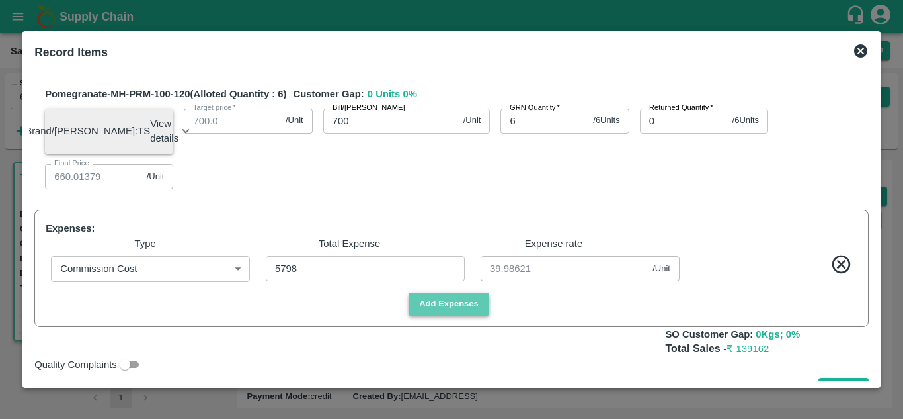
click at [427, 315] on button "Add Expenses" at bounding box center [449, 303] width 81 height 23
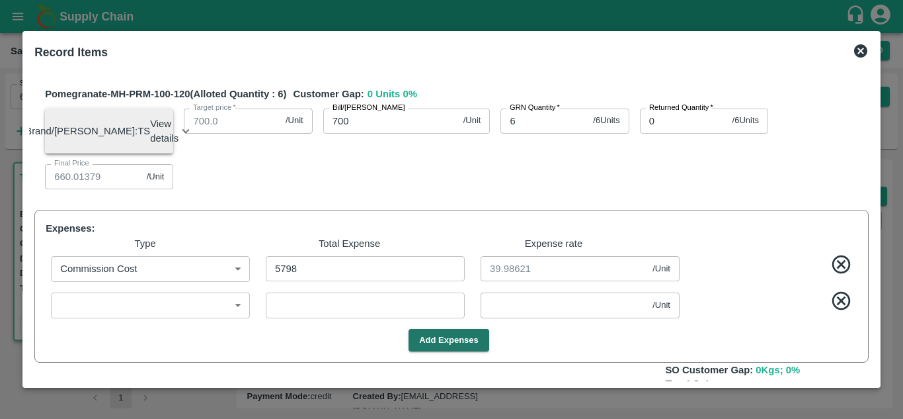
scroll to position [612, 0]
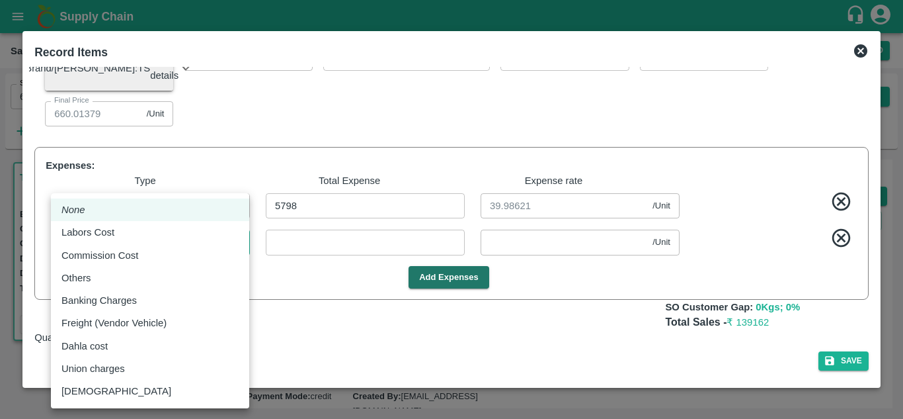
click at [210, 238] on body "Supply Chain Sales Orders Direct Customer Add SO ID 606452 SO ID Start Date Sta…" at bounding box center [451, 209] width 903 height 419
click at [140, 227] on div "Labors Cost" at bounding box center [149, 232] width 177 height 15
type input "Labors Cost"
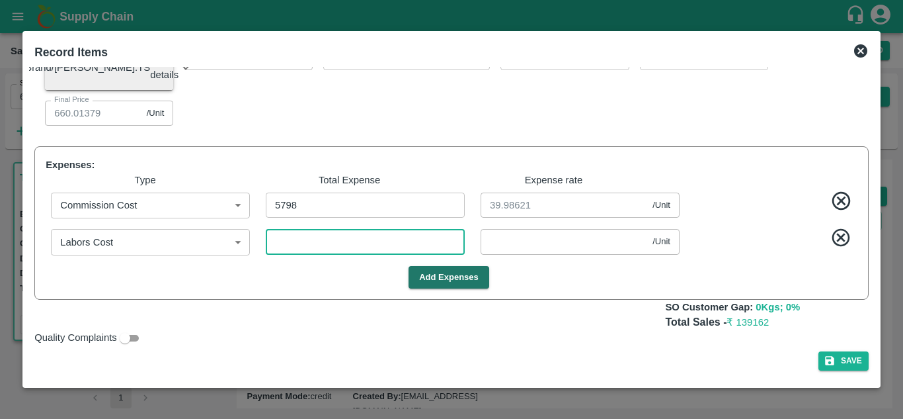
click at [319, 246] on input "number" at bounding box center [365, 241] width 199 height 25
type input "4"
type input "1159.9862"
type input "1079.9862"
type input "939.9862"
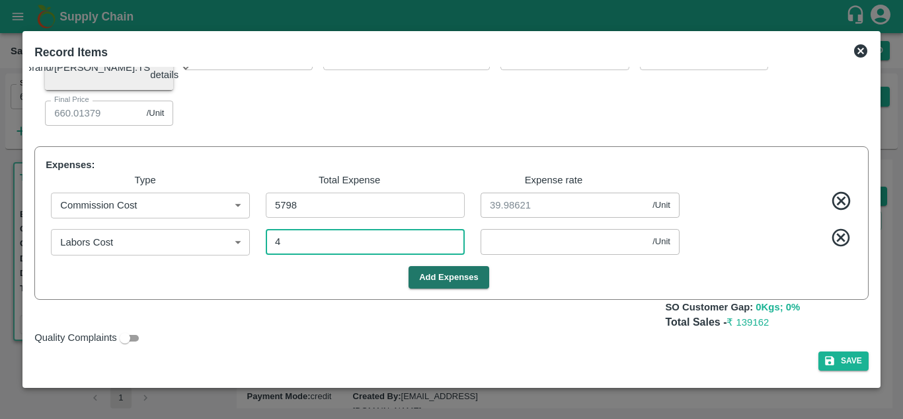
type input "749.9862"
type input "659.9862"
type input "0.02759"
type input "43"
type input "1159.71724"
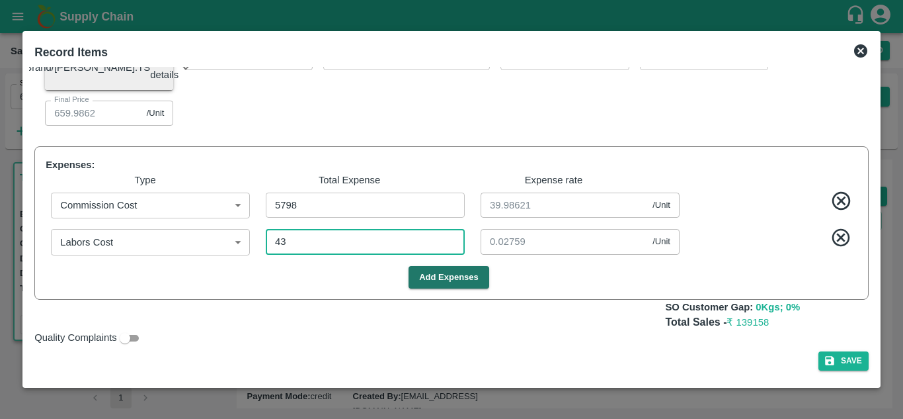
type input "1079.71724"
type input "939.71724"
type input "749.71724"
type input "659.71724"
type input "0.29655"
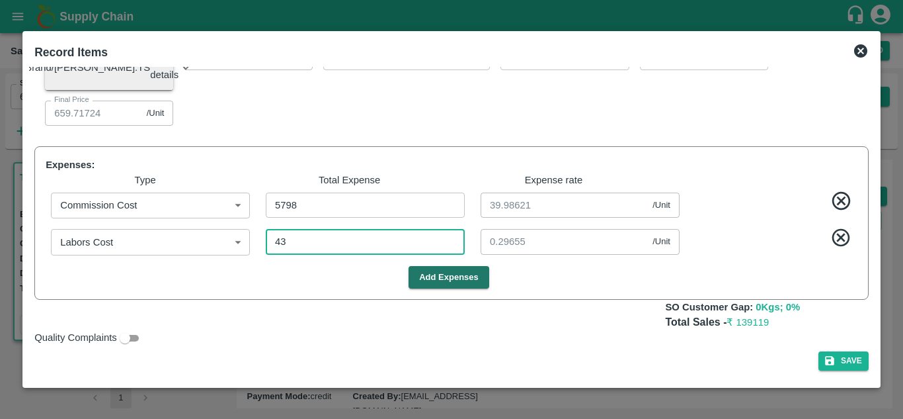
type input "435"
type input "1157.01379"
type input "1077.01379"
type input "937.01379"
type input "747.01379"
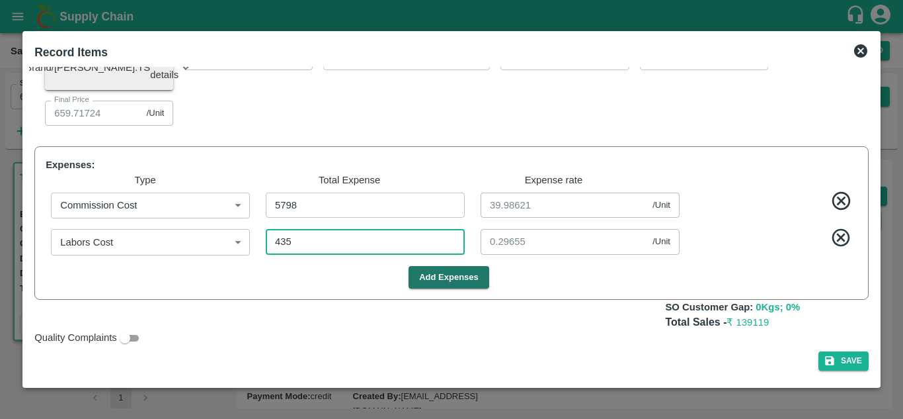
type input "657.01379"
type input "3"
type input "435"
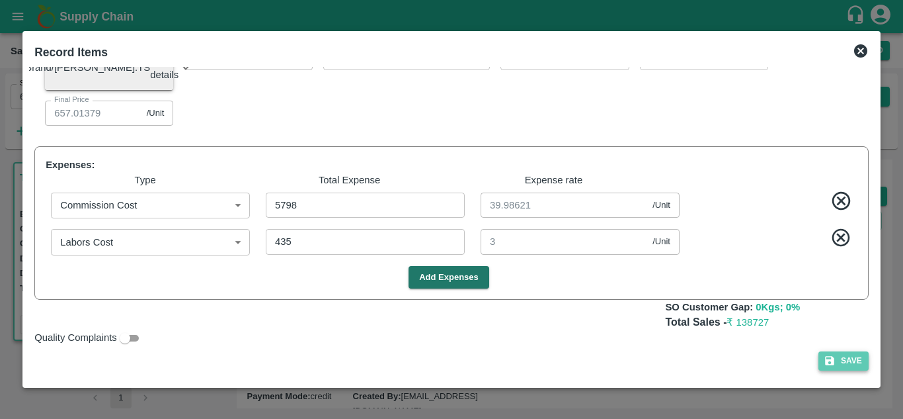
click at [842, 358] on button "Save" at bounding box center [844, 360] width 50 height 19
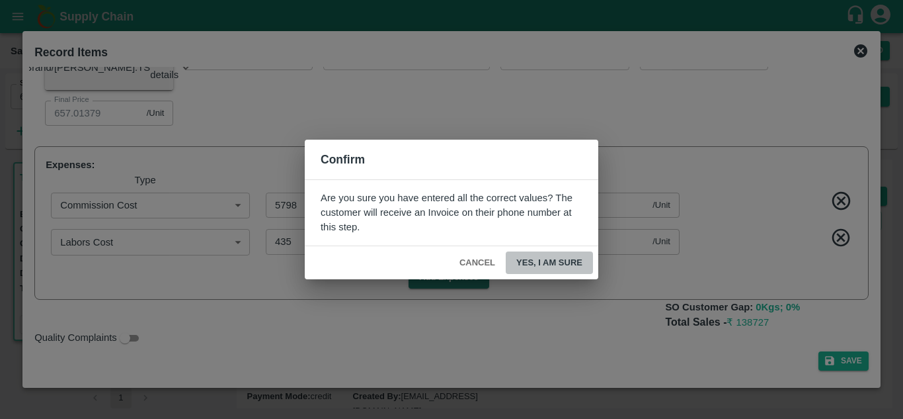
click at [552, 261] on button "Yes, I am sure" at bounding box center [549, 262] width 87 height 23
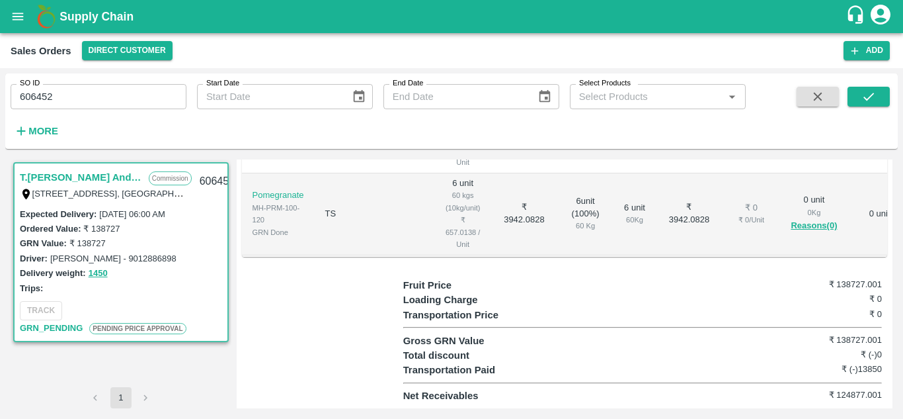
scroll to position [0, 0]
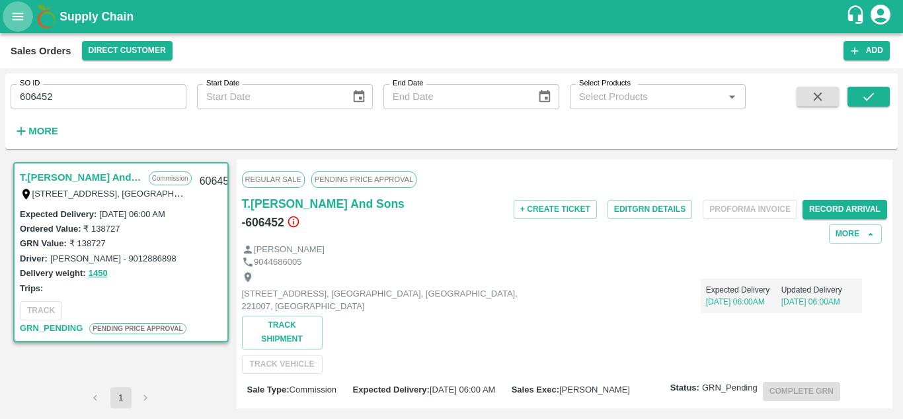
click at [24, 21] on icon "open drawer" at bounding box center [18, 16] width 15 height 15
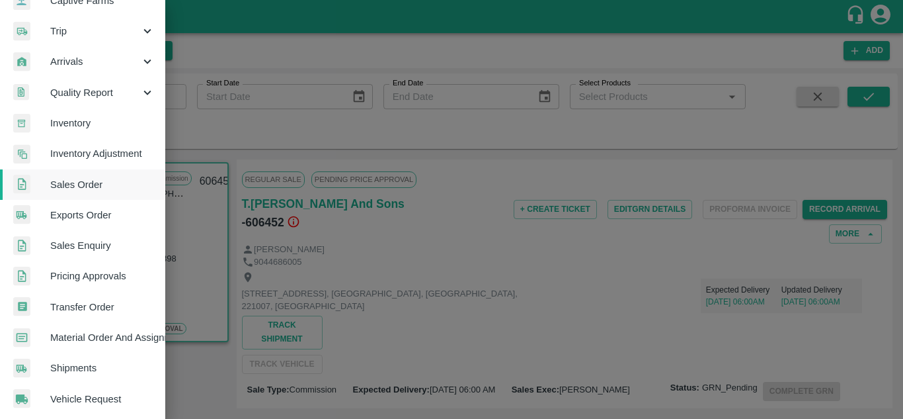
scroll to position [146, 0]
click at [112, 271] on span "Pricing Approvals" at bounding box center [102, 275] width 104 height 15
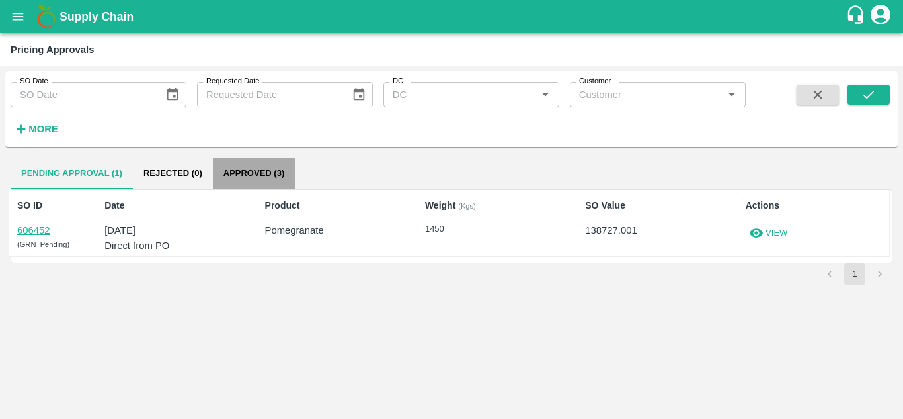
click at [249, 172] on button "Approved (3)" at bounding box center [254, 173] width 82 height 32
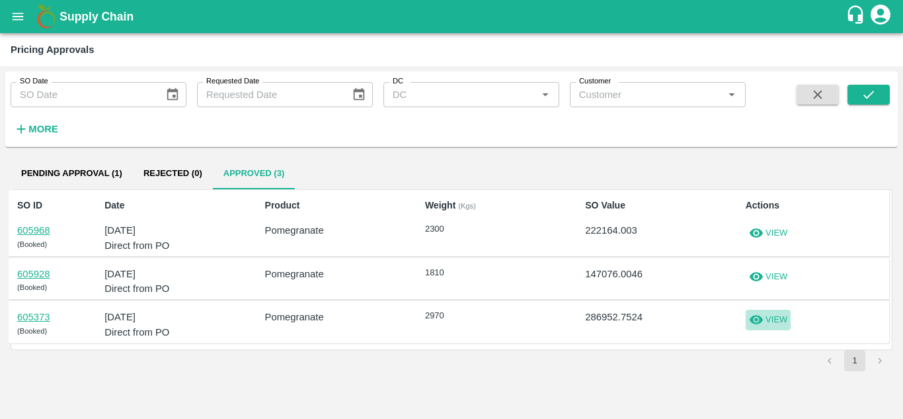
click at [768, 319] on p "View" at bounding box center [777, 319] width 22 height 13
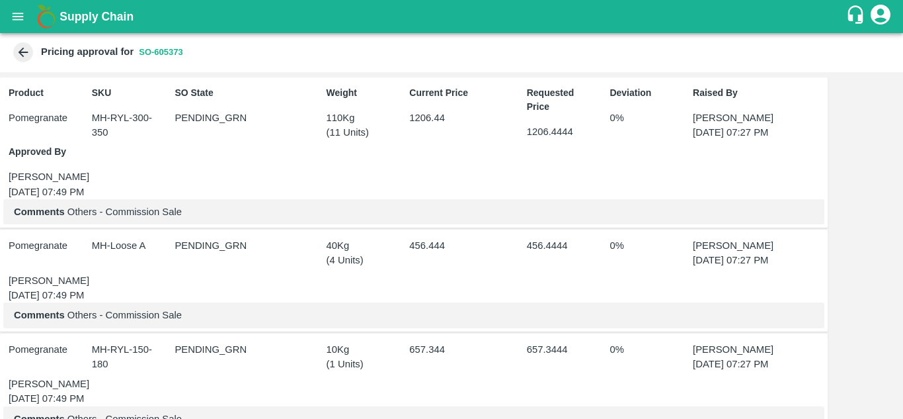
scroll to position [28, 0]
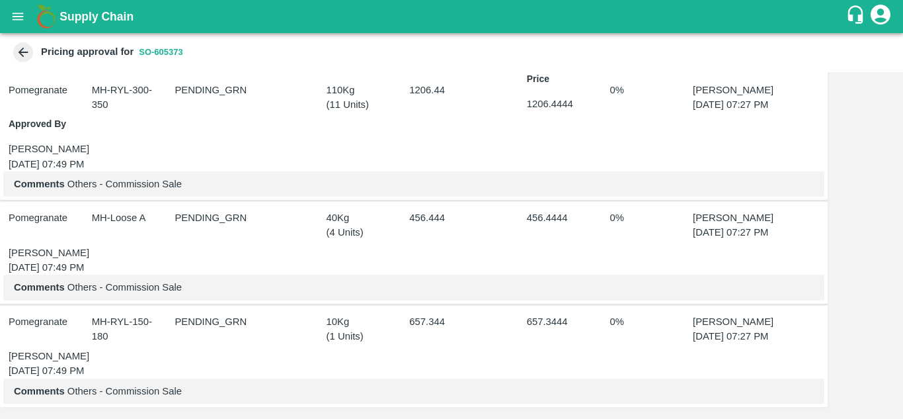
click at [200, 63] on div "Pricing approval for SO- 605373" at bounding box center [450, 52] width 879 height 23
drag, startPoint x: 185, startPoint y: 51, endPoint x: 161, endPoint y: 50, distance: 24.5
click at [161, 50] on button "SO- 605373" at bounding box center [161, 52] width 55 height 23
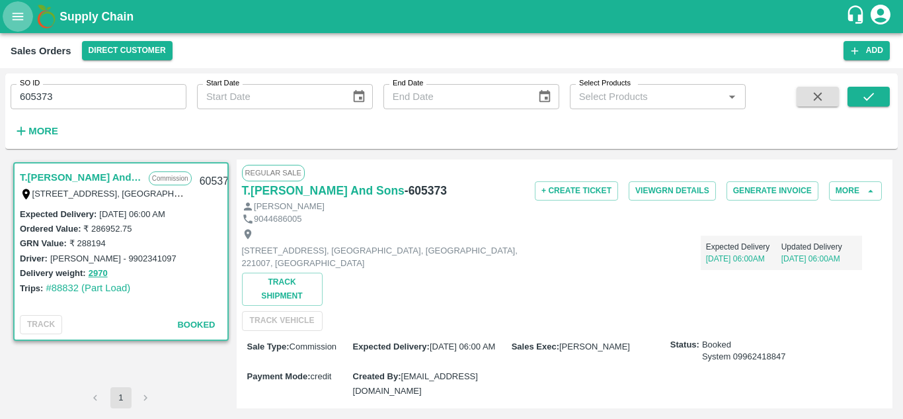
click at [11, 12] on icon "open drawer" at bounding box center [18, 16] width 15 height 15
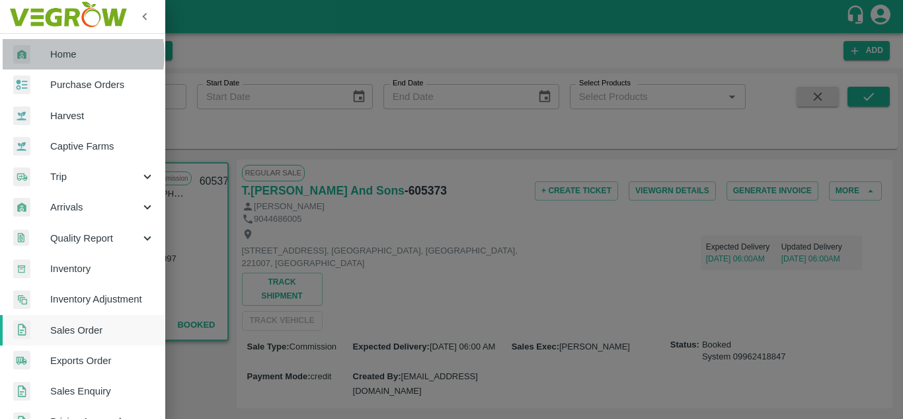
click at [76, 54] on span "Home" at bounding box center [102, 54] width 104 height 15
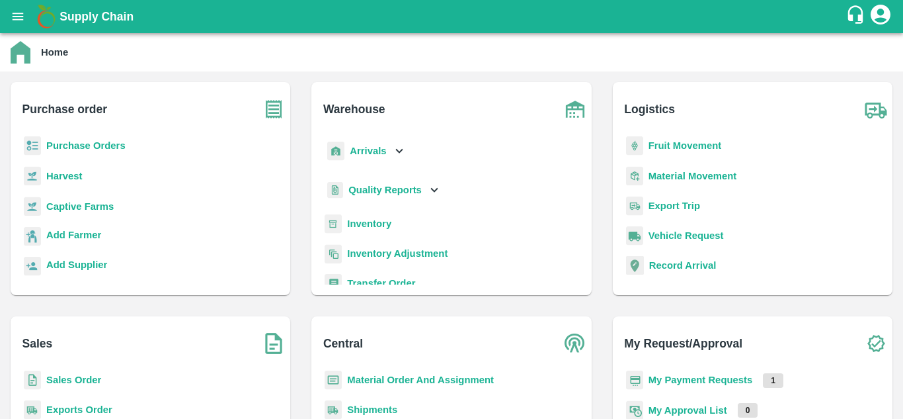
click at [70, 378] on b "Sales Order" at bounding box center [73, 379] width 55 height 11
